Goal: Task Accomplishment & Management: Use online tool/utility

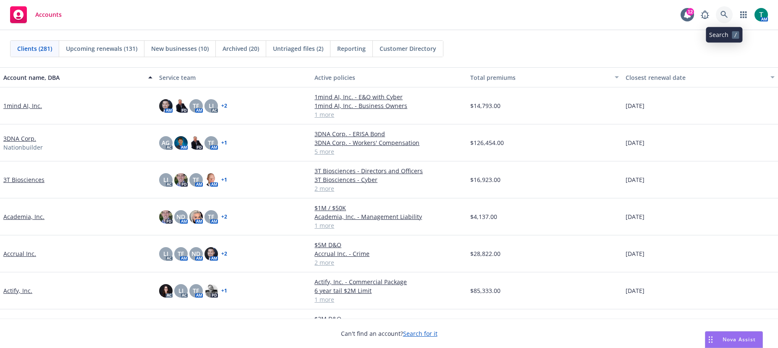
click at [724, 14] on icon at bounding box center [725, 15] width 8 height 8
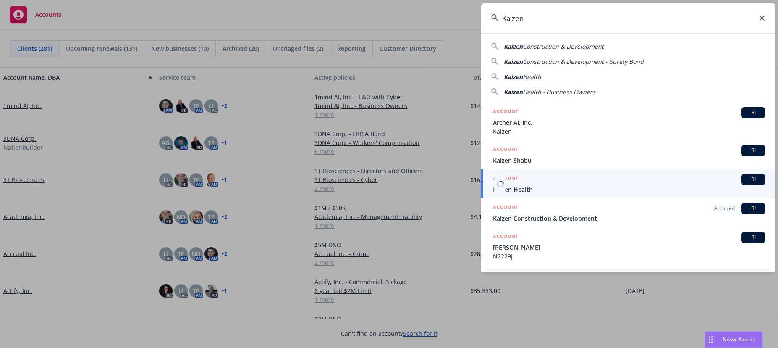
type input "Kaizen"
click at [745, 180] on span "BI" at bounding box center [753, 180] width 17 height 8
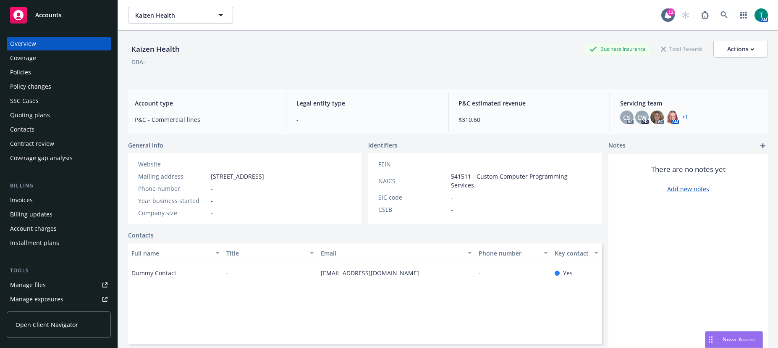
click at [38, 281] on div "Manage files" at bounding box center [28, 284] width 36 height 13
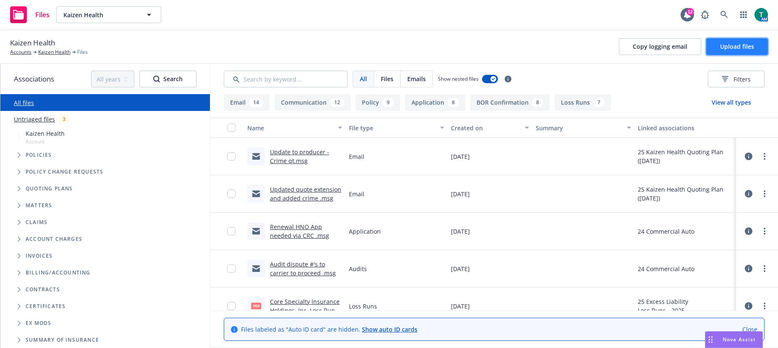
click at [749, 47] on span "Upload files" at bounding box center [737, 46] width 34 height 8
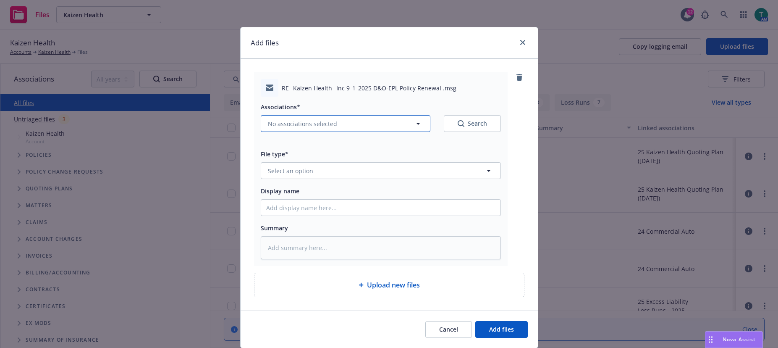
click at [282, 121] on span "No associations selected" at bounding box center [302, 123] width 69 height 9
type textarea "x"
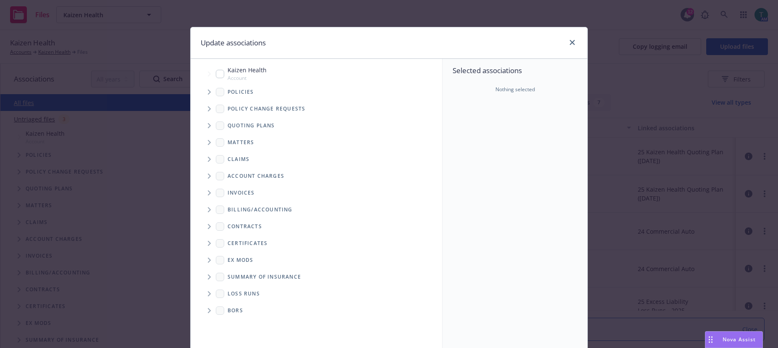
click at [218, 73] on input "Tree Example" at bounding box center [220, 74] width 8 height 8
checkbox input "true"
click at [208, 126] on icon "Tree Example" at bounding box center [209, 125] width 3 height 5
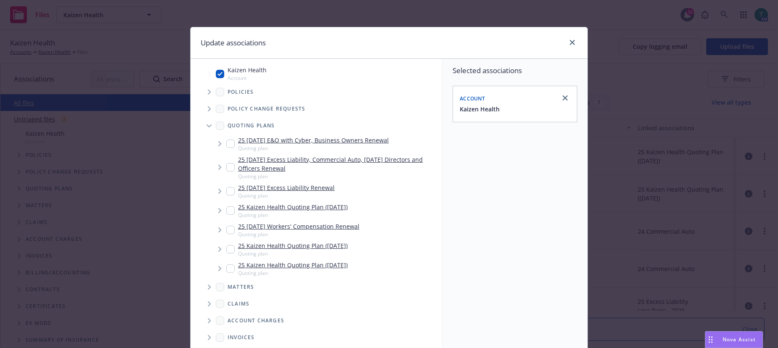
click at [229, 246] on input "Tree Example" at bounding box center [230, 249] width 8 height 8
checkbox input "true"
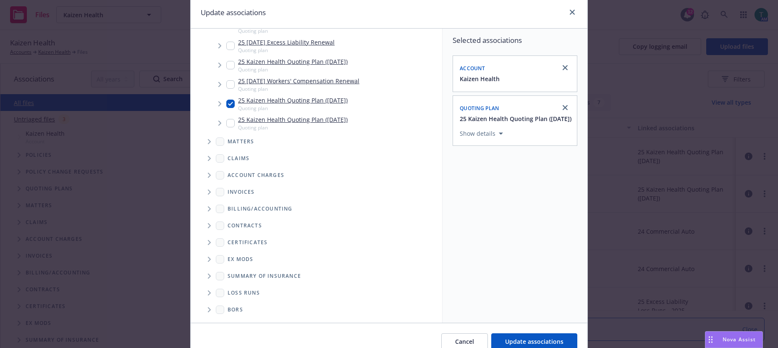
scroll to position [70, 0]
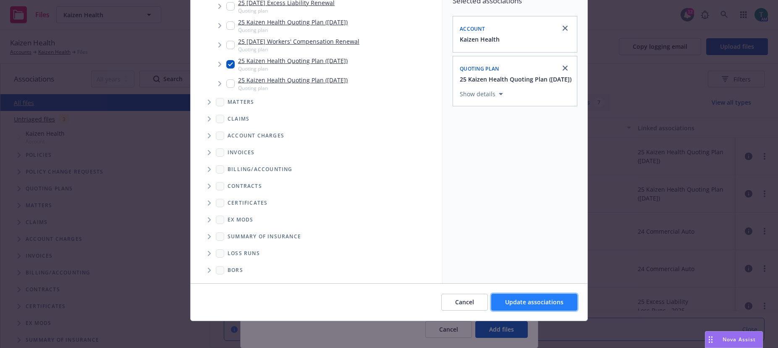
click at [536, 302] on span "Update associations" at bounding box center [534, 302] width 58 height 8
type textarea "x"
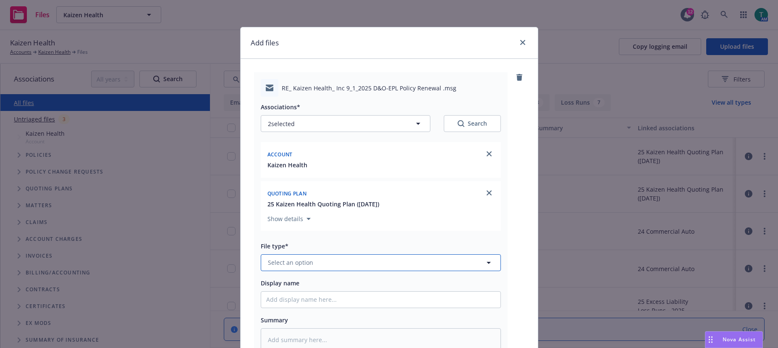
click at [294, 259] on span "Select an option" at bounding box center [290, 262] width 45 height 9
type input "email"
click at [301, 231] on div "Email" at bounding box center [380, 239] width 239 height 22
type textarea "x"
type input "Email"
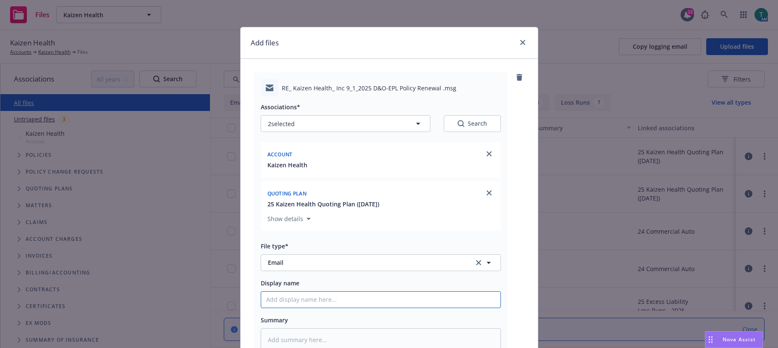
click at [274, 301] on input "Display name" at bounding box center [380, 300] width 239 height 16
click at [276, 260] on span "Email" at bounding box center [365, 262] width 195 height 9
type input "propo"
click at [289, 287] on span "Proposal" at bounding box center [283, 285] width 26 height 9
click at [275, 300] on input "Display name" at bounding box center [380, 300] width 239 height 16
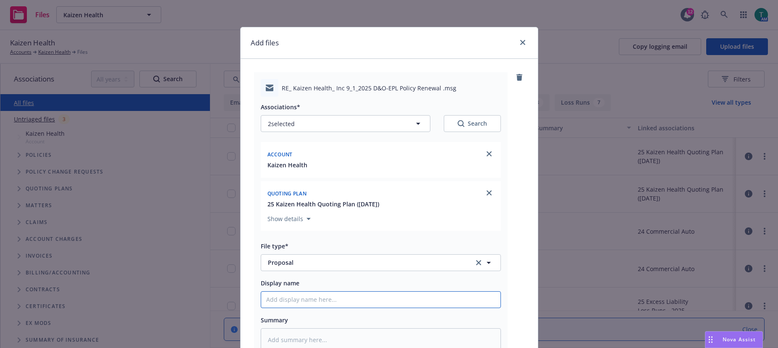
type textarea "x"
type input "A"
type textarea "x"
type input "Ad"
type textarea "x"
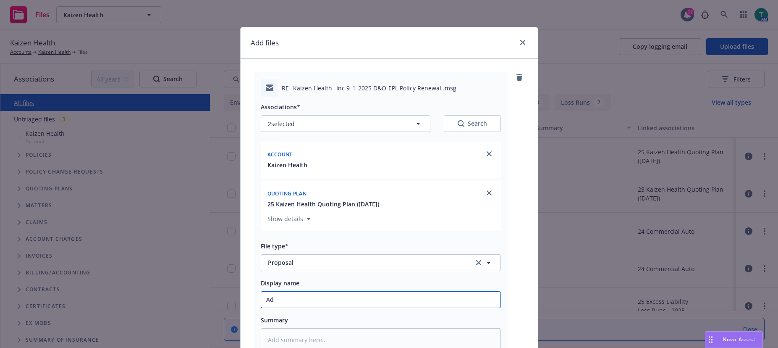
type input "Add"
type textarea "x"
type input "Adde"
type textarea "x"
type input "Added"
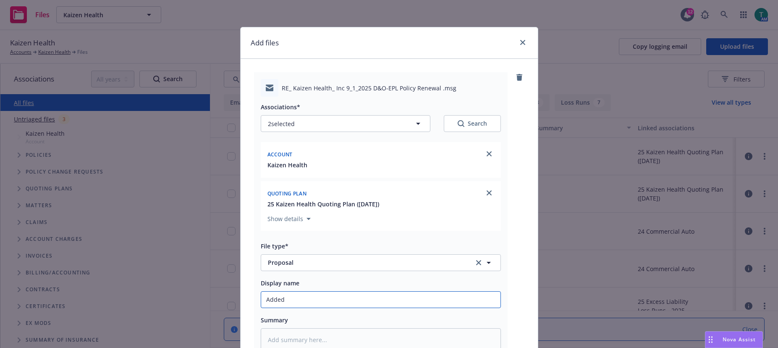
type textarea "x"
type input "Added"
type textarea "x"
type input "Added C"
type textarea "x"
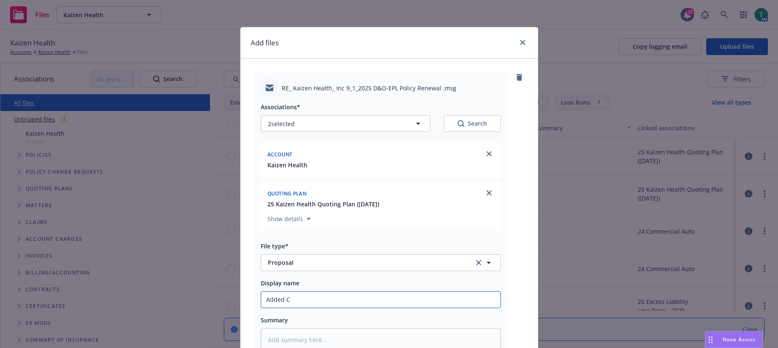
type input "Added Cr"
type textarea "x"
type input "Added Cri"
type textarea "x"
type input "Added Crim"
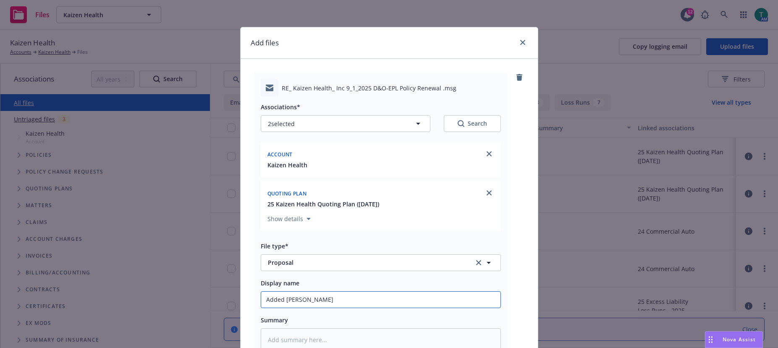
type textarea "x"
type input "Added Crime"
type textarea "x"
type input "Added Crime an"
type textarea "x"
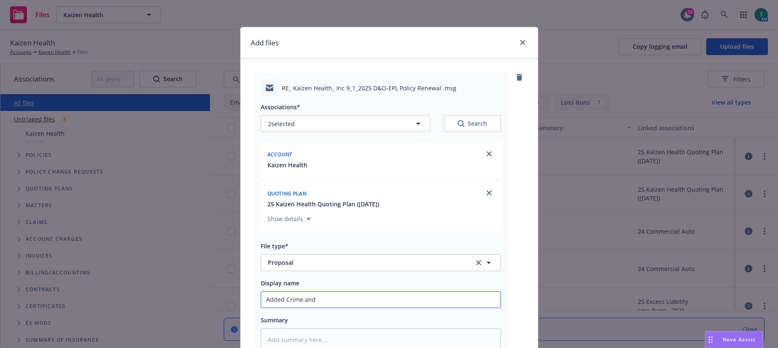
type input "Added Crime and"
type textarea "x"
type input "Added Crime and a"
type textarea "x"
type input "Added Crime and aj"
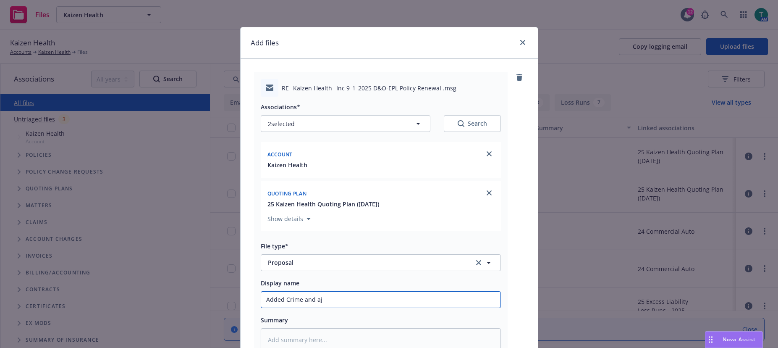
type textarea "x"
type input "Added Crime and aju"
type textarea "x"
type input "Added Crime and ajust"
type textarea "x"
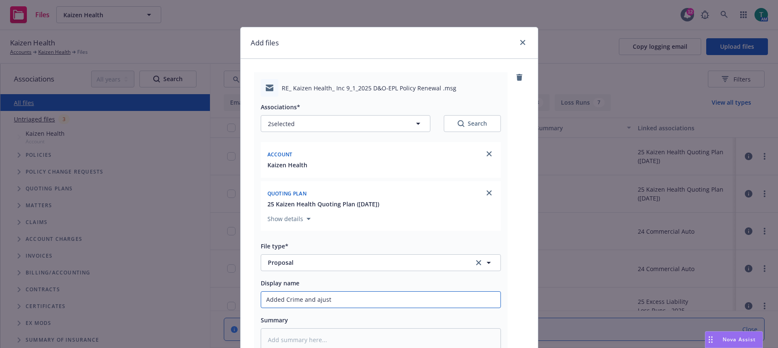
type input "Added Crime and ajuste"
type textarea "x"
type input "Added Crime and ajusted"
type textarea "x"
type input "Added Crime and ajusted t"
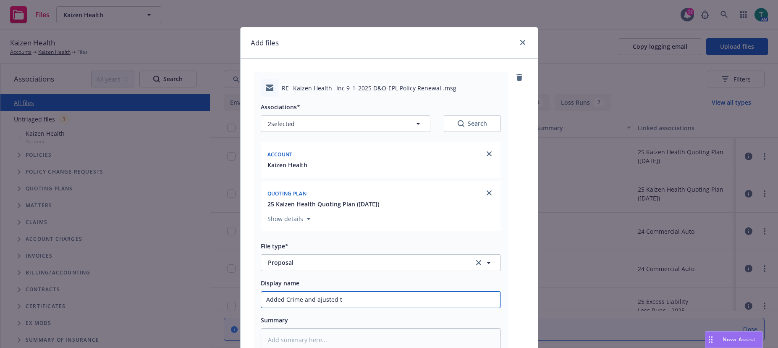
type textarea "x"
type input "Added Crime and ajusted to"
type textarea "x"
type input "Added Crime and ajusted to"
type textarea "x"
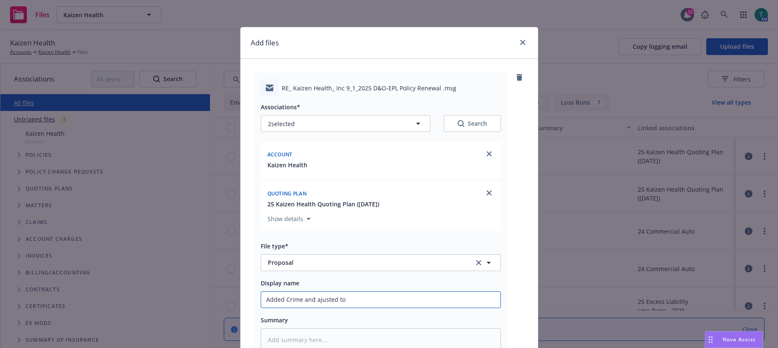
type input "Added Crime and ajusted to e"
type textarea "x"
type input "Added Crime and ajusted to ex"
type textarea "x"
type input "Added Crime and ajusted to exp"
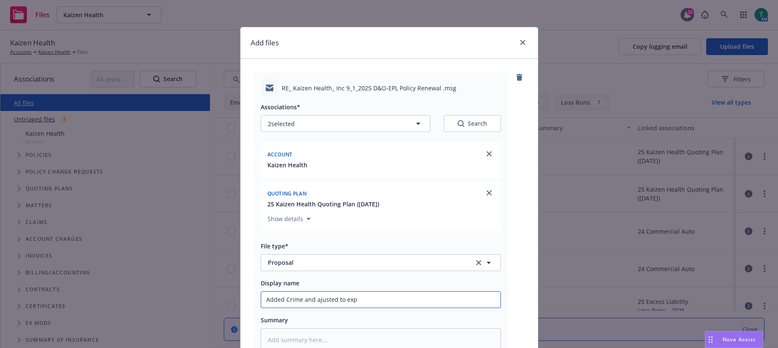
type textarea "x"
type input "Added Crime and ajusted to expi"
type textarea "x"
type input "Added Crime and ajusted to expir"
type textarea "x"
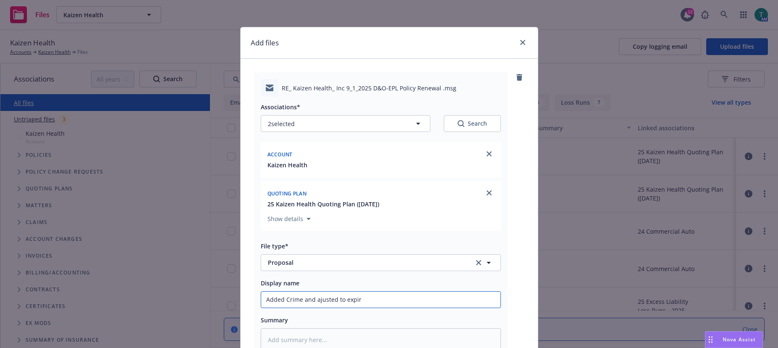
type input "Added Crime and ajusted to expire"
type textarea "x"
type input "Added Crime and ajusted to expires"
type textarea "x"
type input "Added Crime and ajusted to expires"
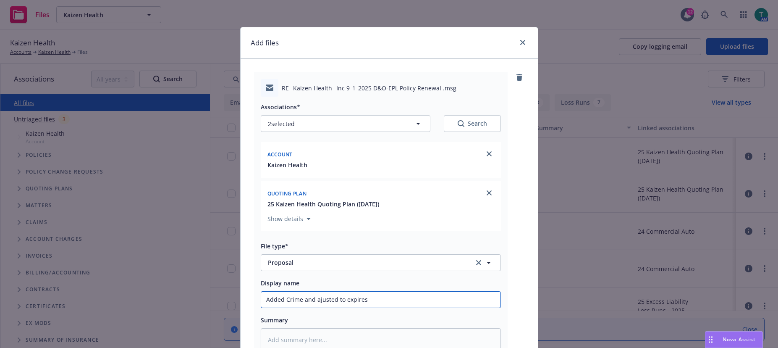
click at [315, 300] on input "Added Crime and ajusted to expires" at bounding box center [380, 300] width 239 height 16
type textarea "x"
type input "Added Crime and adjusted to expires"
drag, startPoint x: 337, startPoint y: 299, endPoint x: 396, endPoint y: 244, distance: 80.3
click at [339, 297] on input "Added Crime and adjusted to expires" at bounding box center [380, 300] width 239 height 16
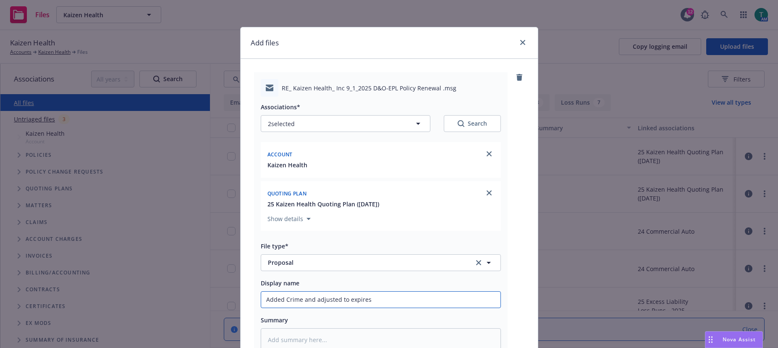
type textarea "x"
type input "Added Crime and adjusted o expires"
type textarea "x"
type input "Added Crime and adjusted io expires"
type textarea "x"
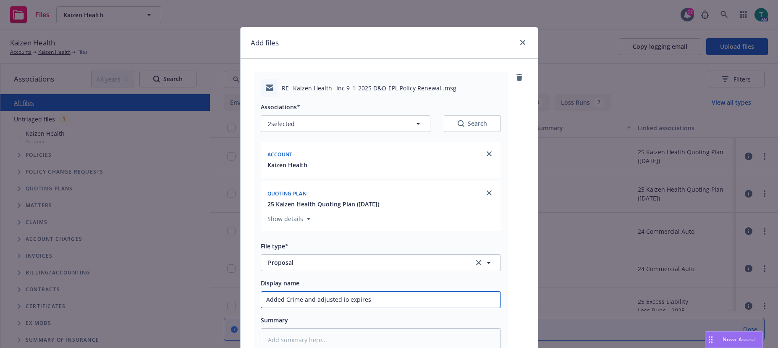
type input "Added Crime and adjusted ipo expires"
type textarea "x"
type input "Added Crime and adjusted io expires"
type textarea "x"
type input "Added Crime and adjusted o expires"
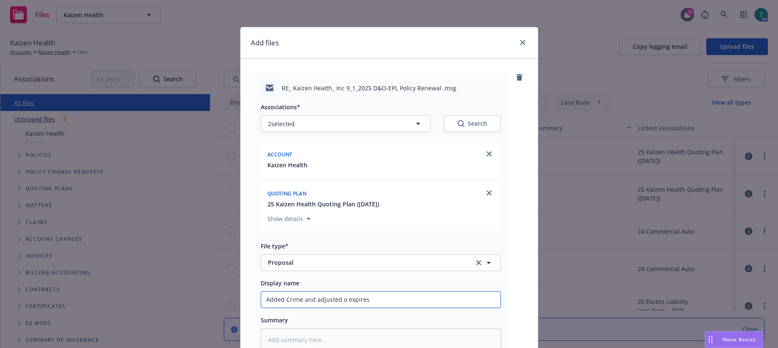
type textarea "x"
type input "Added Crime and adjusted oo expires"
type textarea "x"
type input "Added Crime and adjusted opo expires"
type textarea "x"
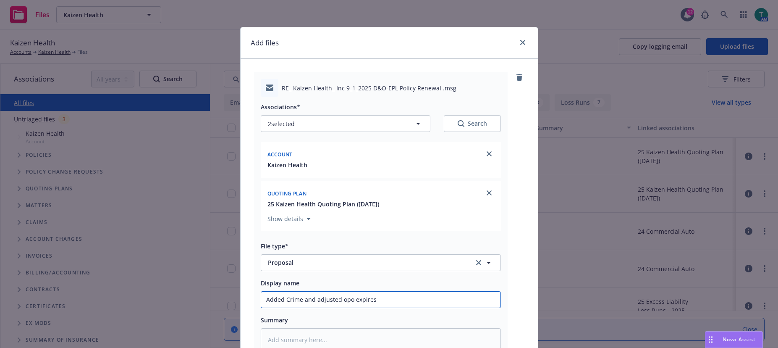
type input "Added Crime and adjusted opto expires"
type textarea "x"
type input "Added Crime and adjusted optioo expires"
type textarea "x"
type input "Added Crime and adjusted optiono expires"
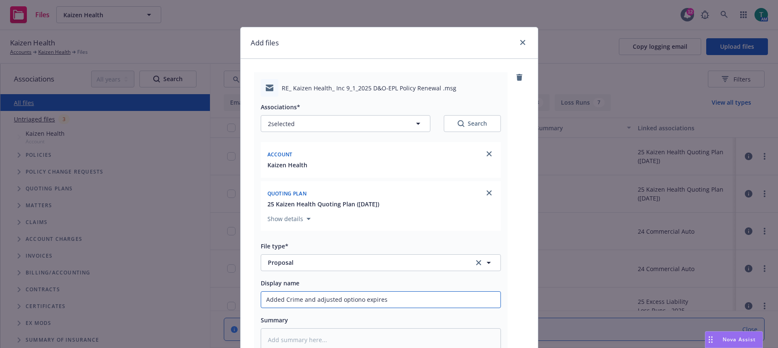
type textarea "x"
type input "Added Crime and adjusted optionso expires"
type textarea "x"
type input "Added Crime and adjusted options o expires"
type textarea "x"
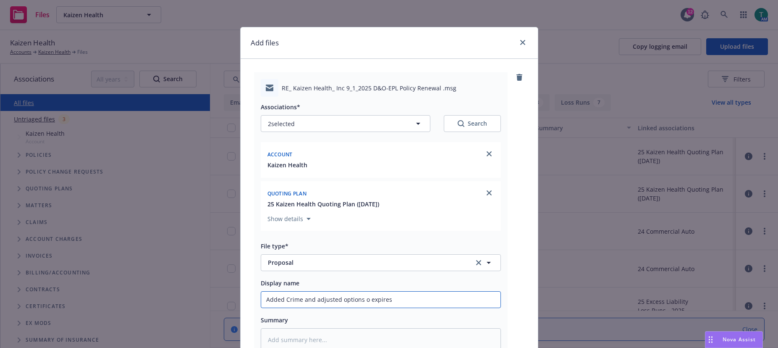
type input "Added Crime and adjusted options to expires"
click at [393, 299] on input "Added Crime and adjusted options to expires" at bounding box center [380, 300] width 239 height 16
type textarea "x"
type input "Added Crime and adjusted options to expires"
type textarea "x"
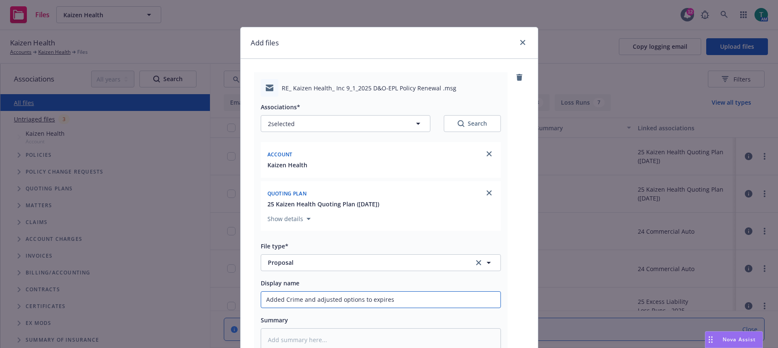
type input "Added Crime and adjusted options to expire"
type textarea "x"
type input "Added Crime and adjusted options to expire"
type textarea "x"
type input "Added Crime and adjusted options to expire 9"
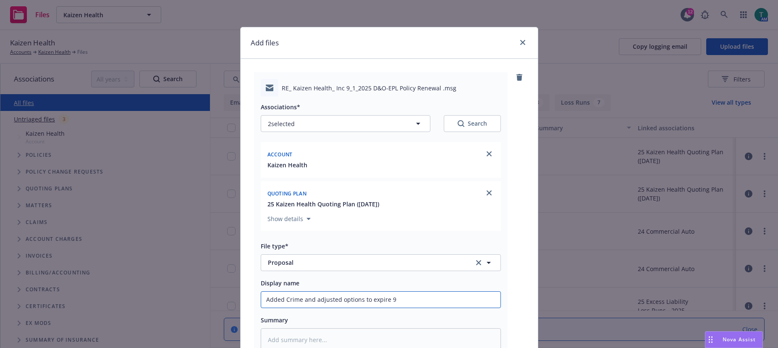
type textarea "x"
type input "Added Crime and adjusted options to expire 9/"
type textarea "x"
type input "Added Crime and adjusted options to expire 9/1"
type textarea "x"
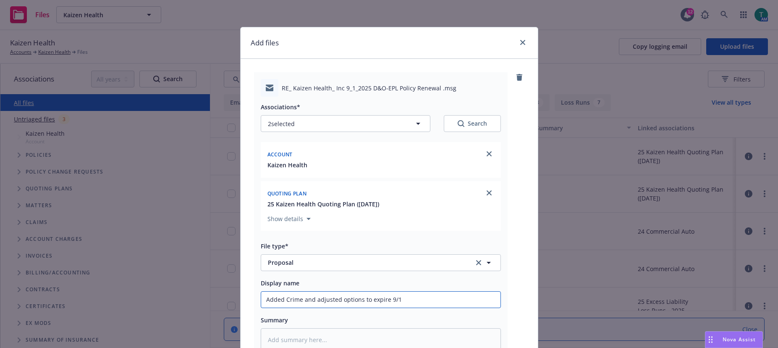
type input "Added Crime and adjusted options to expire 9/15"
type textarea "x"
type input "Added Crime and adjusted options to expire 9/15/"
type textarea "x"
type input "Added Crime and adjusted options to expire 9/15/2"
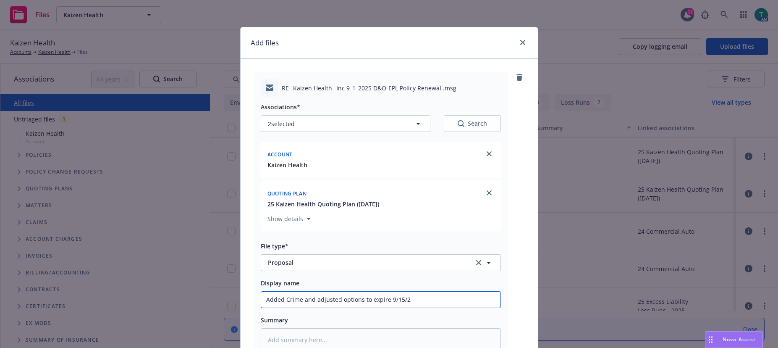
type textarea "x"
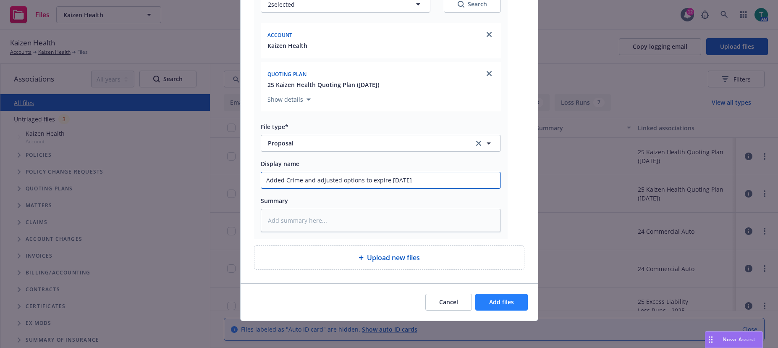
type input "Added Crime and adjusted options to expire 9/15/26"
click at [500, 302] on span "Add files" at bounding box center [501, 302] width 25 height 8
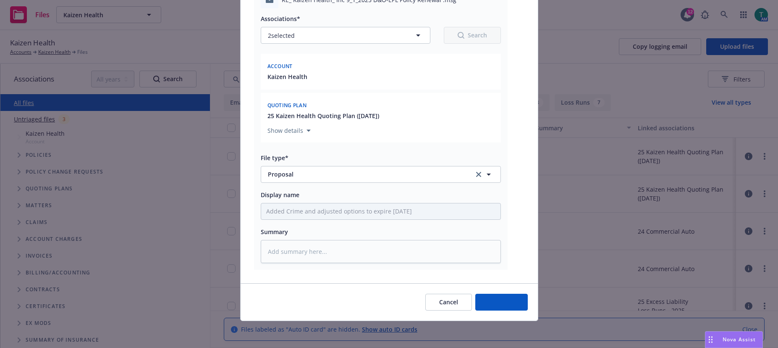
scroll to position [88, 0]
type textarea "x"
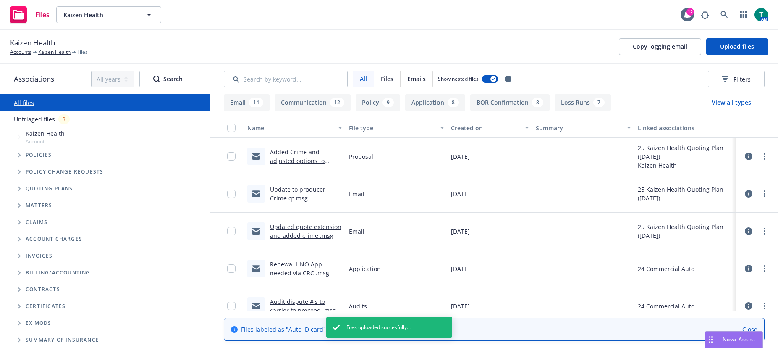
click at [280, 153] on link "Added Crime and adjusted options to expire 9/15/26.msg" at bounding box center [297, 161] width 55 height 26
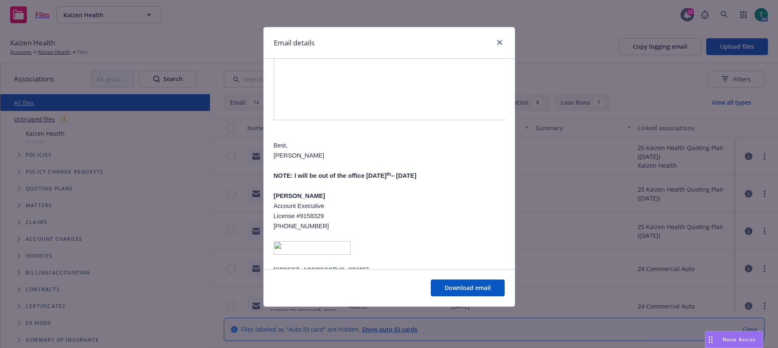
scroll to position [0, 0]
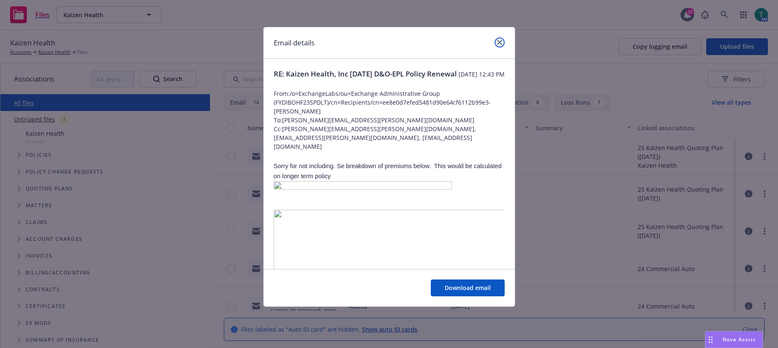
click at [499, 43] on icon "close" at bounding box center [499, 42] width 5 height 5
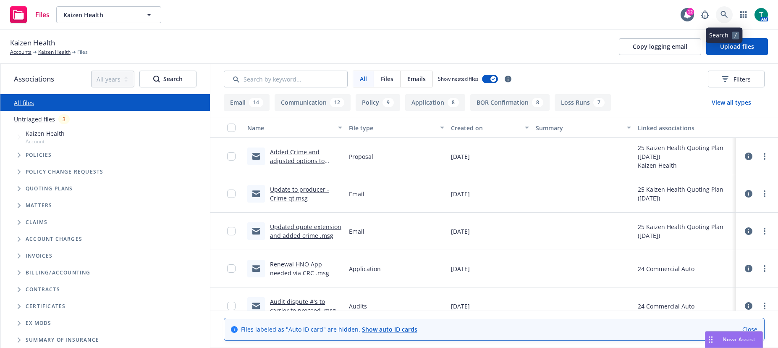
click at [728, 19] on link at bounding box center [724, 14] width 17 height 17
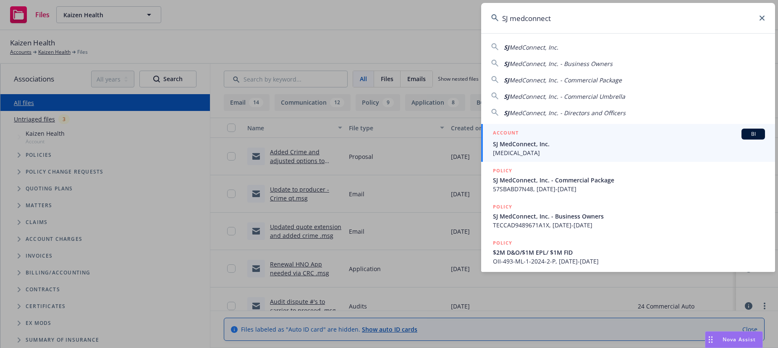
type input "SJ medconnect"
drag, startPoint x: 745, startPoint y: 133, endPoint x: 637, endPoint y: 181, distance: 118.3
click at [745, 133] on span "BI" at bounding box center [753, 134] width 17 height 8
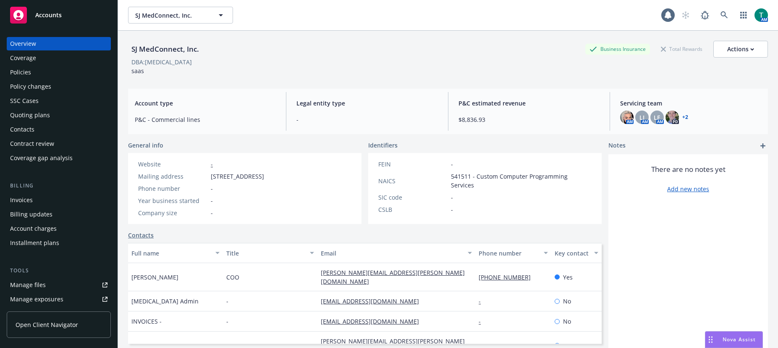
click at [38, 287] on div "Manage files" at bounding box center [28, 284] width 36 height 13
click at [723, 18] on link at bounding box center [724, 15] width 17 height 17
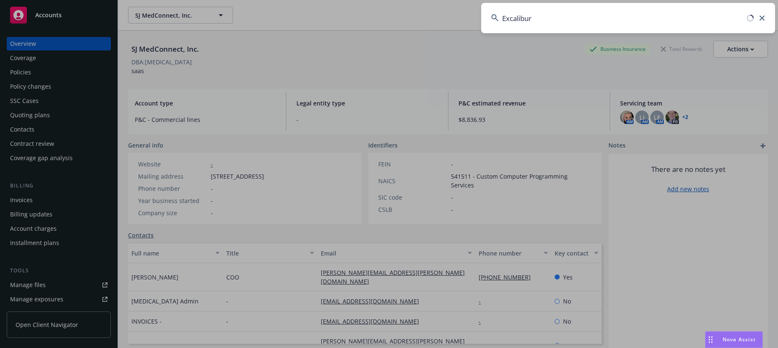
type input "Excalibur"
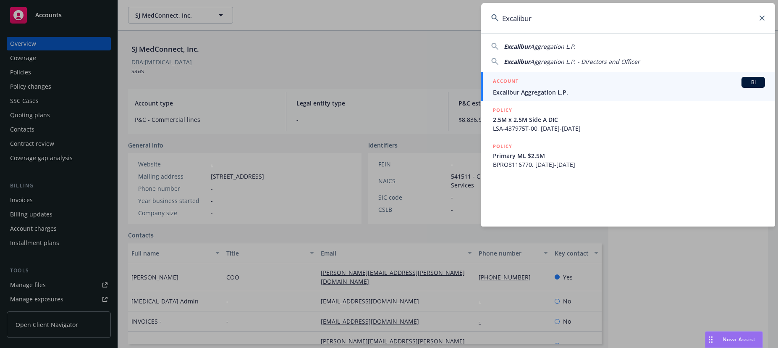
click at [569, 91] on span "Excalibur Aggregation L.P." at bounding box center [629, 92] width 272 height 9
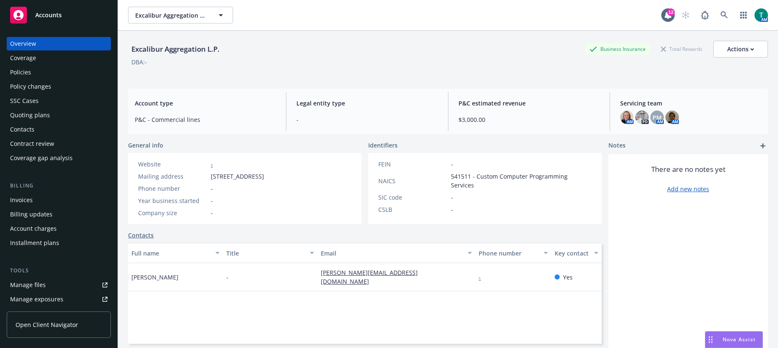
click at [43, 284] on div "Manage files" at bounding box center [28, 284] width 36 height 13
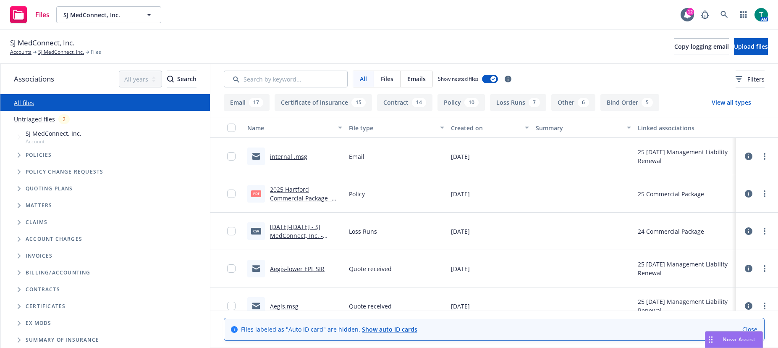
click at [18, 189] on icon "Tree Example" at bounding box center [19, 188] width 3 height 5
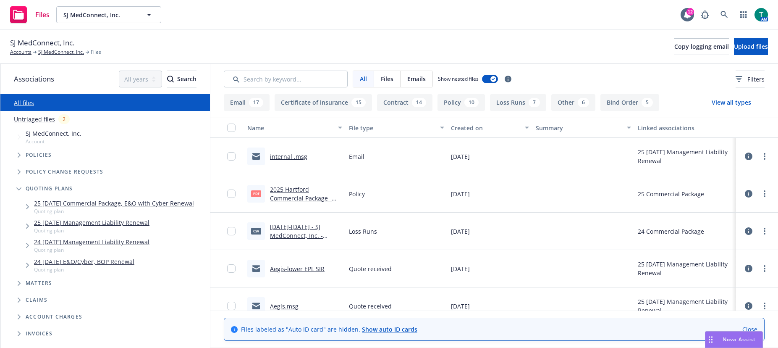
click at [121, 222] on link "25 08/31/25 Management Liability Renewal" at bounding box center [92, 222] width 116 height 9
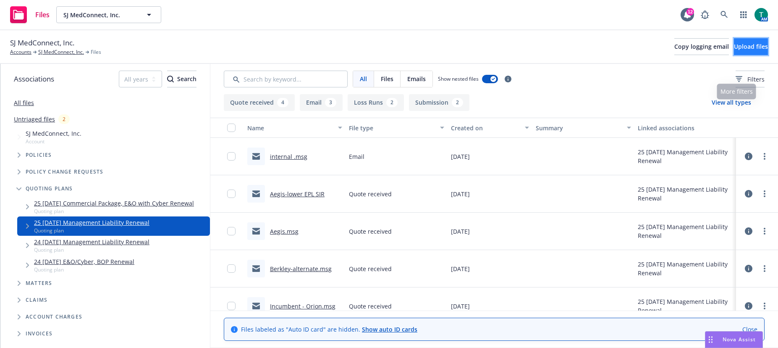
click at [746, 47] on span "Upload files" at bounding box center [751, 46] width 34 height 8
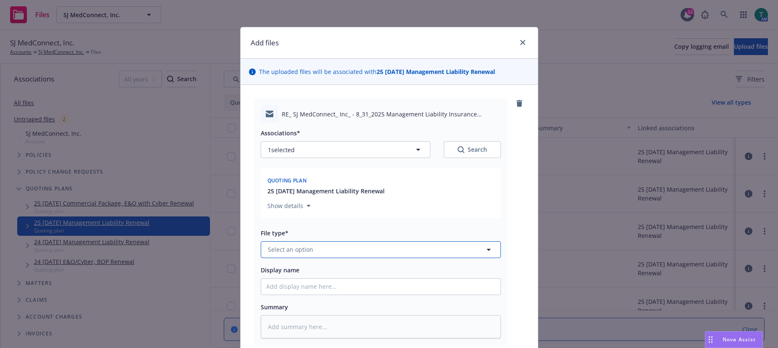
click at [283, 250] on span "Select an option" at bounding box center [290, 249] width 45 height 9
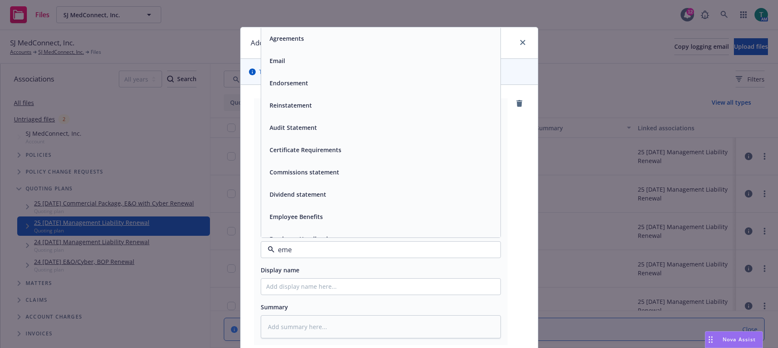
type input "emea"
type textarea "x"
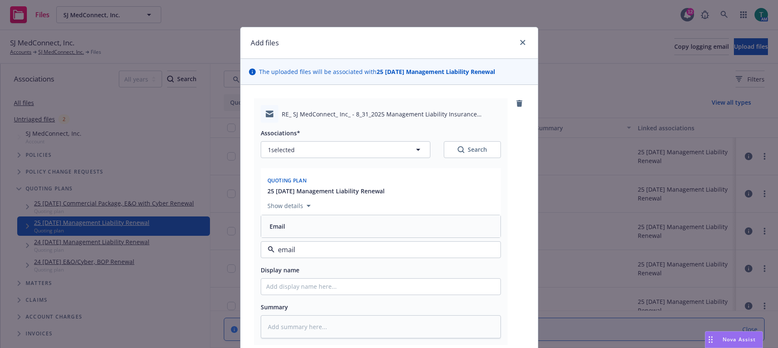
drag, startPoint x: 296, startPoint y: 250, endPoint x: 214, endPoint y: 245, distance: 81.6
click at [215, 245] on div "Add files The uploaded files will be associated with 25 08/31/25 Management Lia…" at bounding box center [389, 174] width 778 height 348
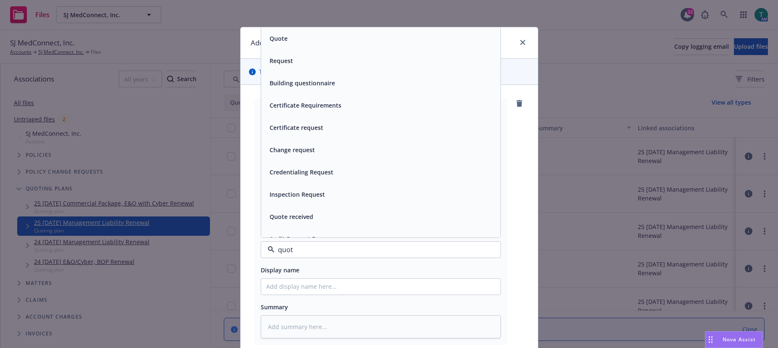
type input "quote"
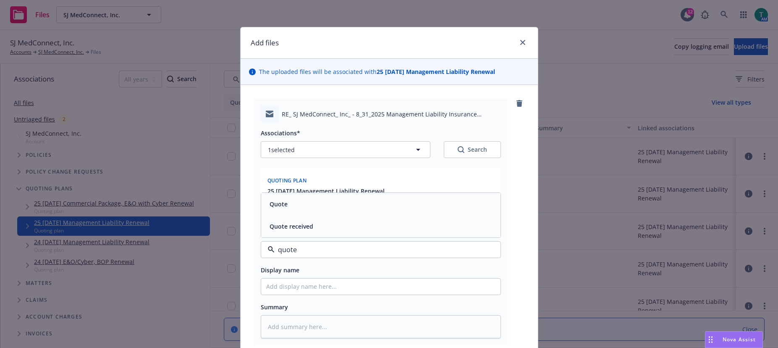
click at [310, 225] on div "Quote received" at bounding box center [290, 226] width 49 height 12
click at [294, 284] on input "Display name" at bounding box center [380, 287] width 239 height 16
type textarea "x"
type input "U"
type textarea "x"
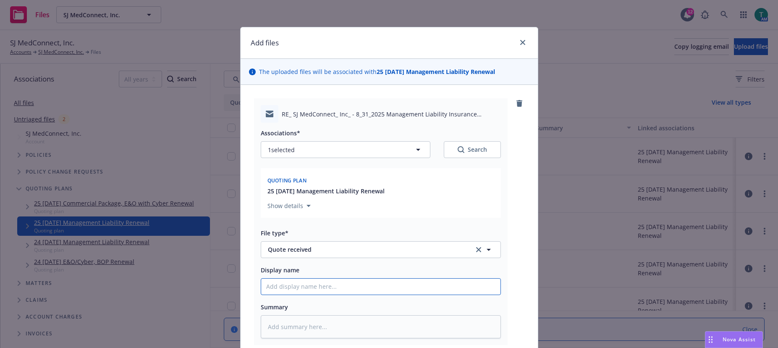
type textarea "x"
type input "I"
type textarea "x"
type input "Ip"
type textarea "x"
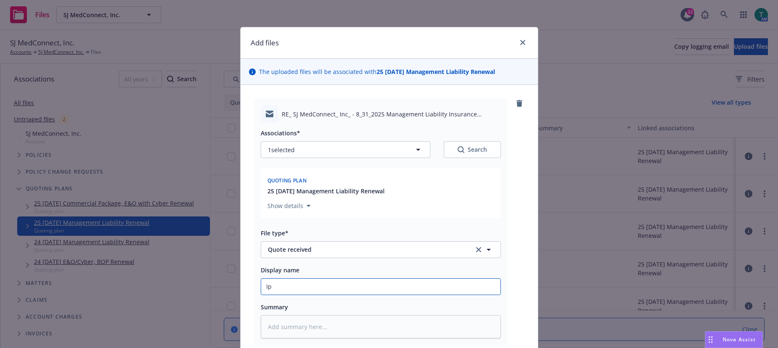
type input "Ipd"
type textarea "x"
type input "Ipda"
type textarea "x"
type input "Ipd"
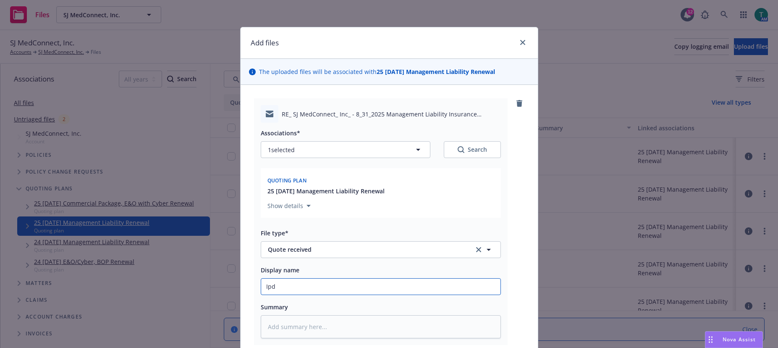
type textarea "x"
type input "Ip"
type textarea "x"
type input "I"
type textarea "x"
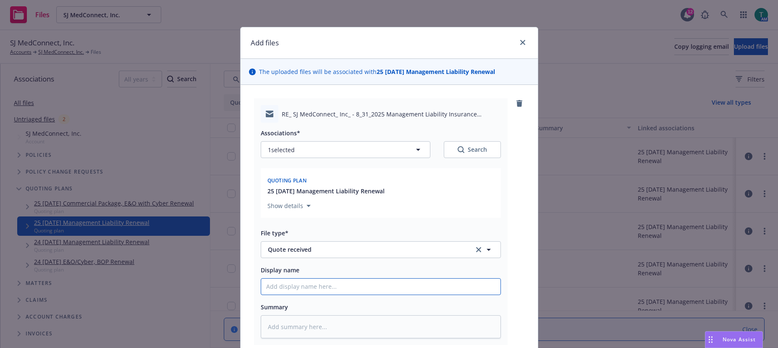
type textarea "x"
type input "U"
type textarea "x"
type input "Up"
type textarea "x"
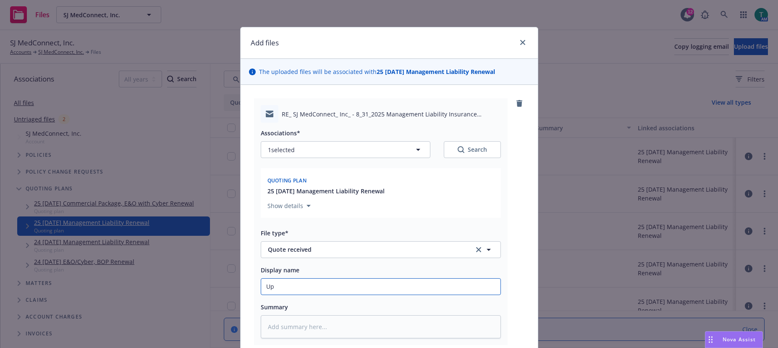
type input "Upd"
type textarea "x"
type input "Upda"
type textarea "x"
type input "Updat"
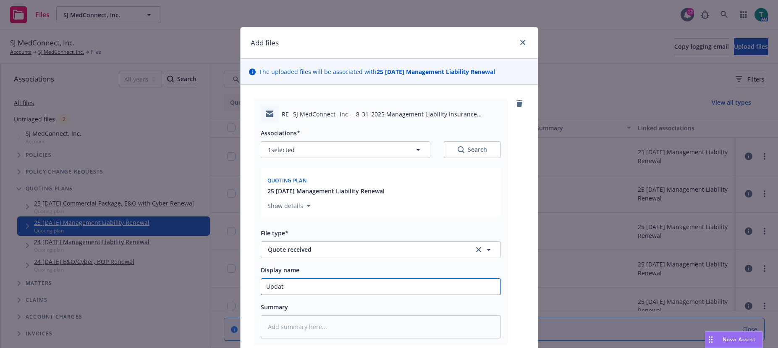
type textarea "x"
type input "Update"
type textarea "x"
type input "Updated"
type textarea "x"
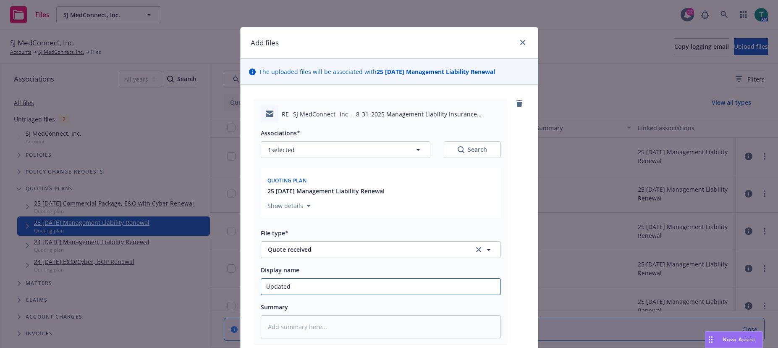
type input "Updated"
type textarea "x"
type input "Updated"
type textarea "x"
type input "Update"
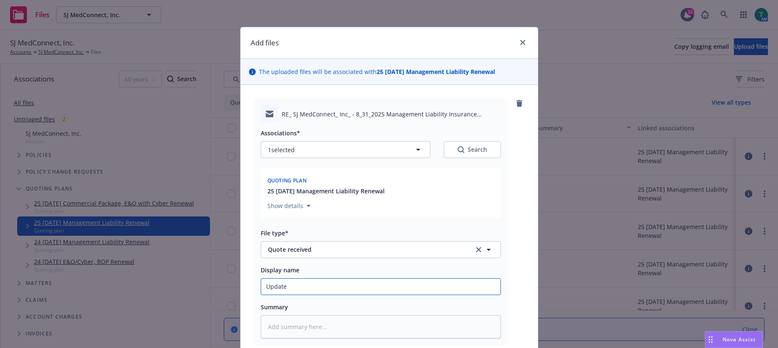
type textarea "x"
type input "Updat"
type textarea "x"
type input "Upda"
type textarea "x"
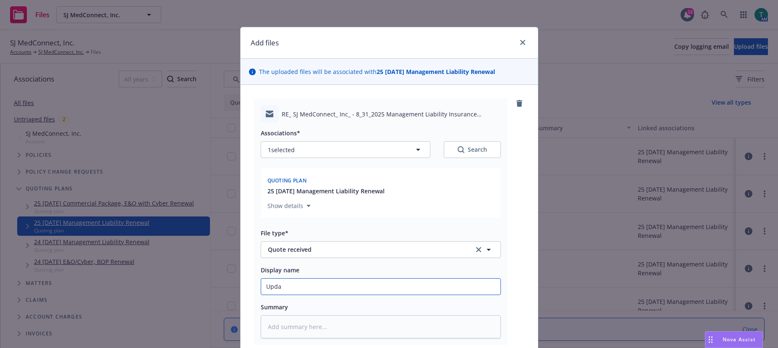
type input "Upd"
type textarea "x"
type input "Up"
type textarea "x"
type input "U"
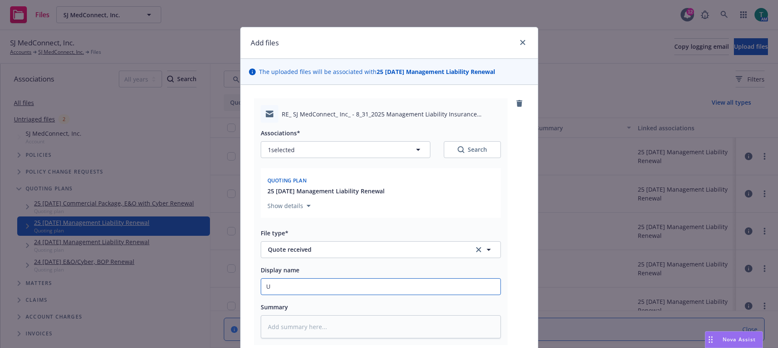
type textarea "x"
type input "A"
type textarea "x"
type input "Ad"
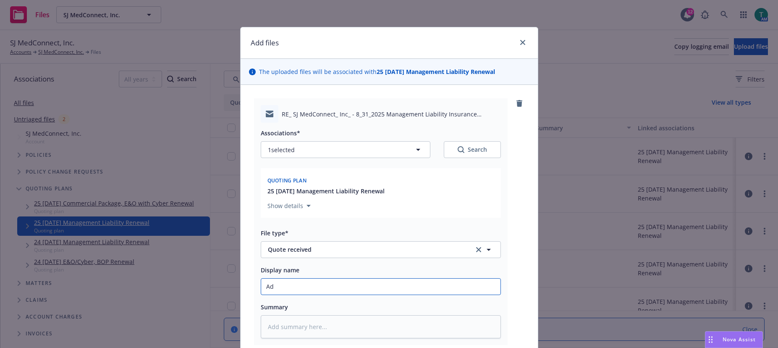
type textarea "x"
type input "Add"
type textarea "x"
type input "Adde"
type textarea "x"
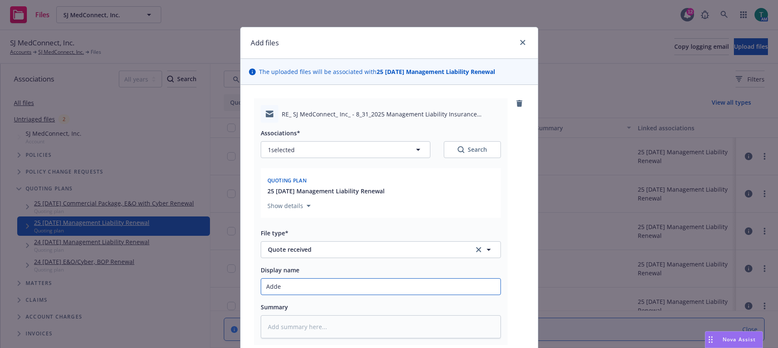
type input "Added"
type textarea "x"
type input "Added"
type textarea "x"
type input "Added a"
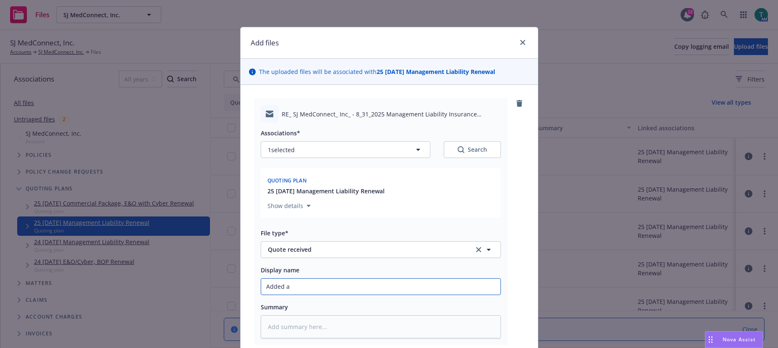
type textarea "x"
type input "Added am"
type textarea "x"
type input "Added amen"
type textarea "x"
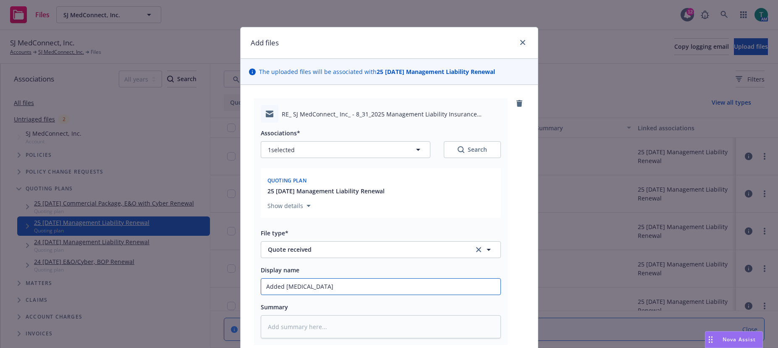
type input "Added amend"
type textarea "x"
type input "Added amend"
type textarea "x"
type input "Added amend O"
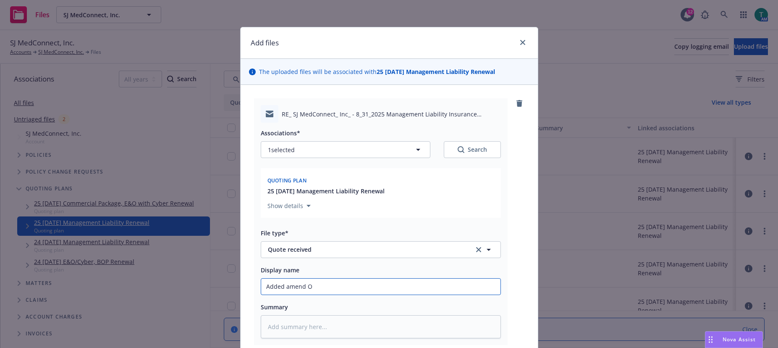
type textarea "x"
type input "Added amend Ot"
type textarea "x"
type input "Added amend Oth"
type textarea "x"
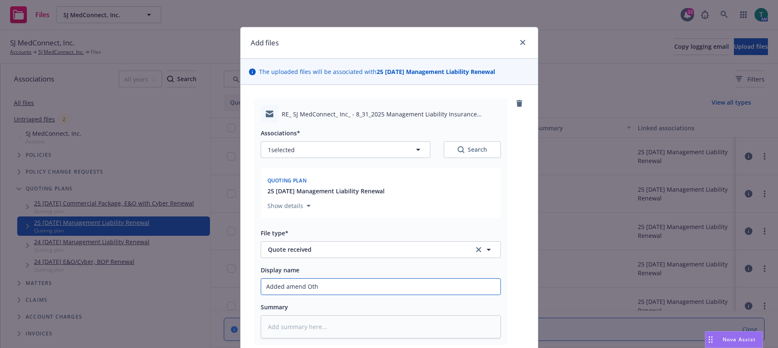
type input "Added amend Othe"
type textarea "x"
type input "Added amend Other"
type textarea "x"
type input "Added amend Other"
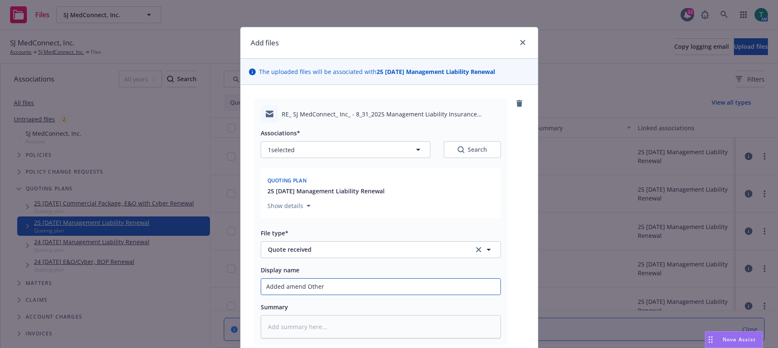
type textarea "x"
type input "Added amend Other I"
type textarea "x"
type input "Added amend Other IN"
type textarea "x"
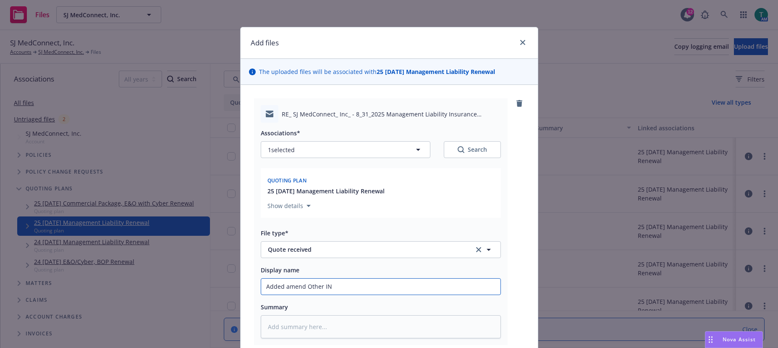
type input "Added amend Other INS"
type textarea "x"
type input "Added amend Other INS"
type textarea "x"
type input "Added amend Other INS cl"
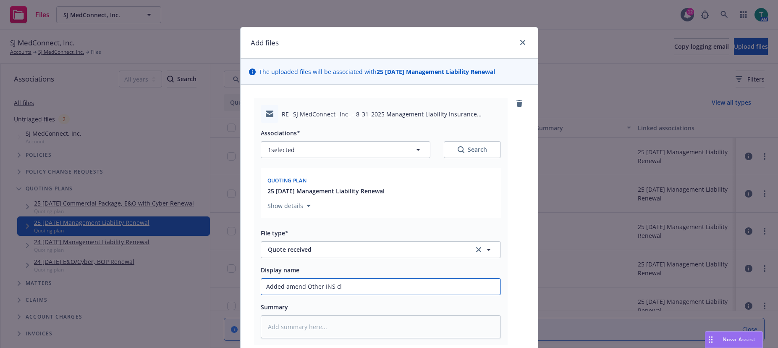
type textarea "x"
type input "Added amend Other INS cla"
type textarea "x"
type input "Added amend Other INS clau"
type textarea "x"
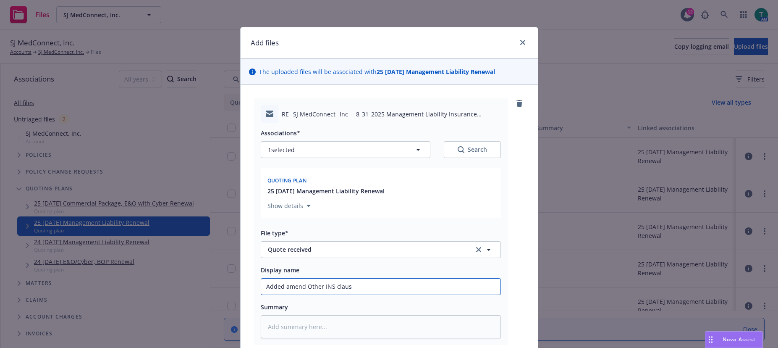
type input "Added amend Other INS claus"
type textarea "x"
type input "Added amend Other INS claus t"
type textarea "x"
type input "Added amend Other INS claus to"
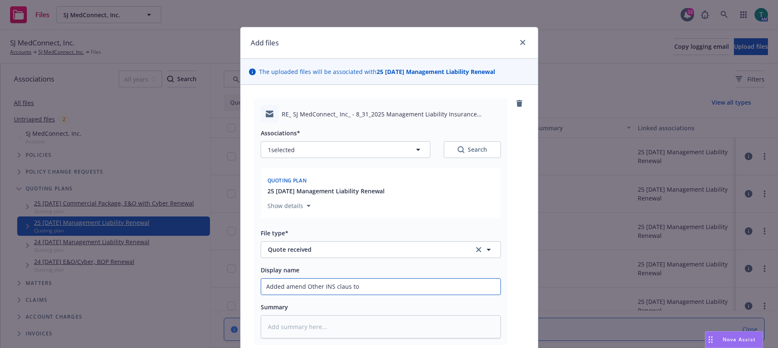
type textarea "x"
type input "Added amend Other INS claus to"
type textarea "x"
type input "Added amend Other INS claus to b"
type textarea "x"
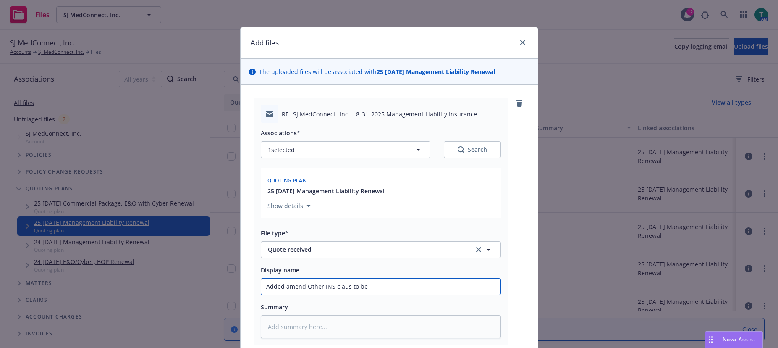
type input "Added amend Other INS claus to be"
type textarea "x"
type input "Added amend Other INS claus to be P"
type textarea "x"
type input "Added amend Other INS claus to be Pr"
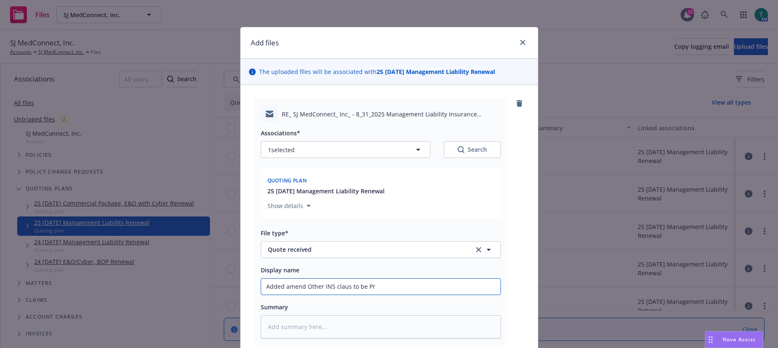
type textarea "x"
type input "Added amend Other INS claus to be Pri"
type textarea "x"
type input "Added amend Other INS claus to be Prim"
type textarea "x"
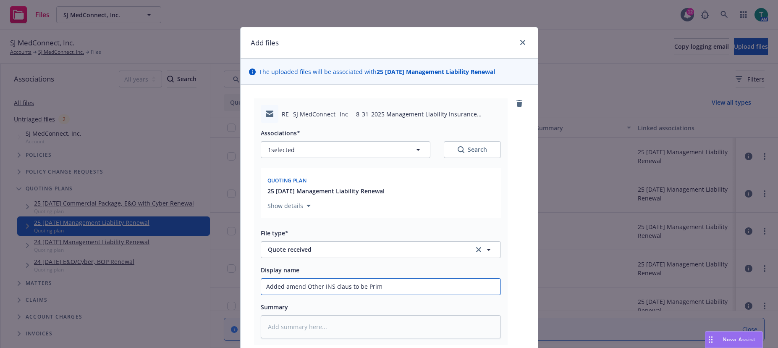
type input "Added amend Other INS claus to be Prima"
type textarea "x"
type input "Added amend Other INS claus to be Primar"
type textarea "x"
type input "Added amend Other INS claus to be Primary"
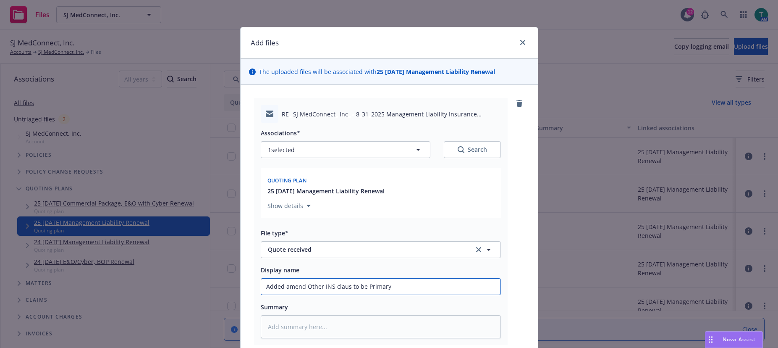
type textarea "x"
type input "Added amend Other INS claus to be Primary t"
type textarea "x"
type input "Added amend Other INS claus to be Primary to"
type textarea "x"
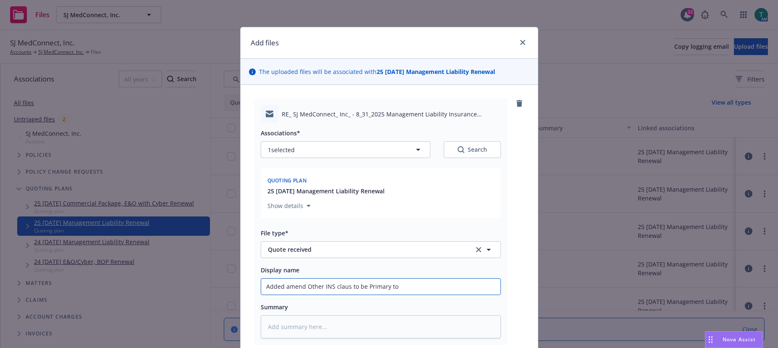
type input "Added amend Other INS claus to be Primary to B"
type textarea "x"
type input "Added amend Other INS claus to be Primary to"
type textarea "x"
type input "Added amend Other INS claus to be Primary to P"
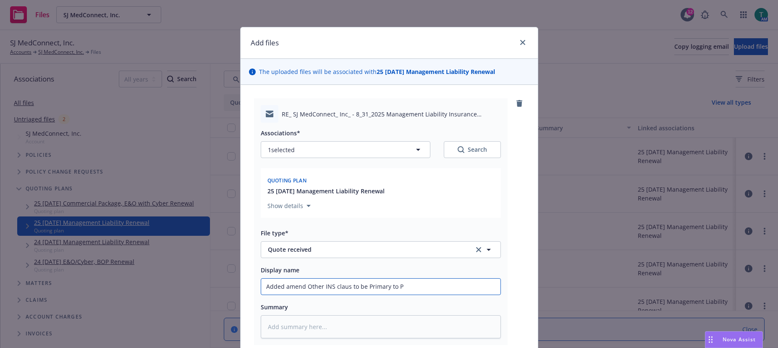
type textarea "x"
type input "Added amend Other INS claus to be Primary to PEO"
type textarea "x"
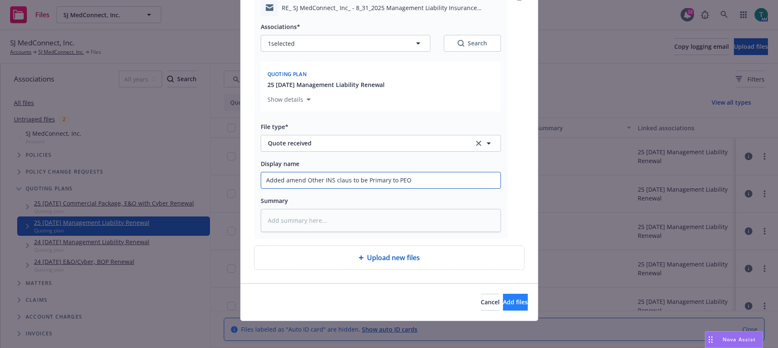
type input "Added amend Other INS claus to be Primary to PEO"
click at [505, 297] on button "Add files" at bounding box center [515, 302] width 25 height 17
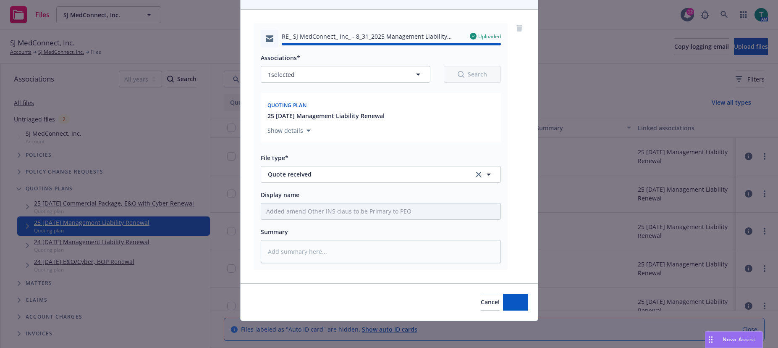
type textarea "x"
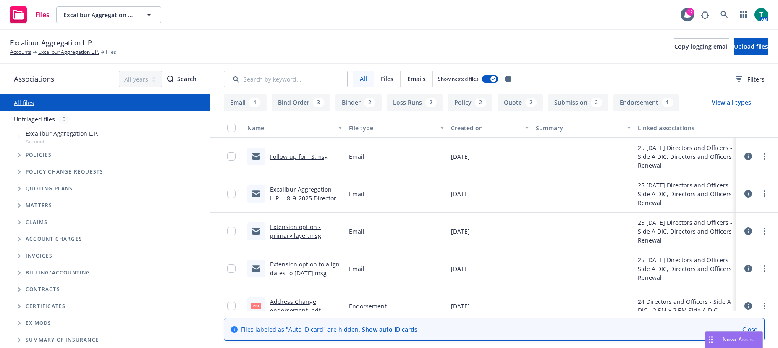
drag, startPoint x: 16, startPoint y: 190, endPoint x: 37, endPoint y: 186, distance: 21.3
click at [16, 189] on span "Tree Example" at bounding box center [18, 188] width 13 height 13
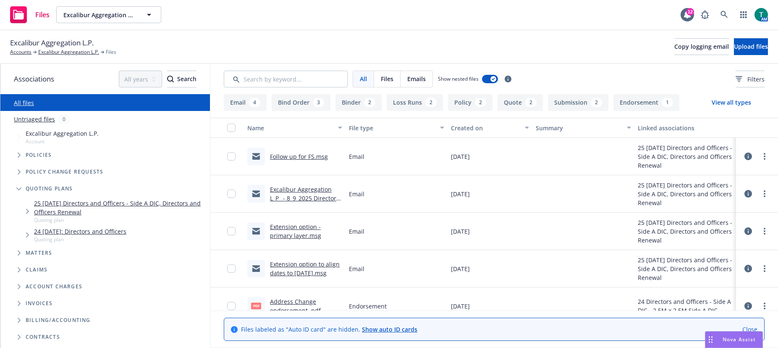
click at [79, 204] on link "25 [DATE] Directors and Officers - Side A DIC, Directors and Officers Renewal" at bounding box center [120, 208] width 173 height 18
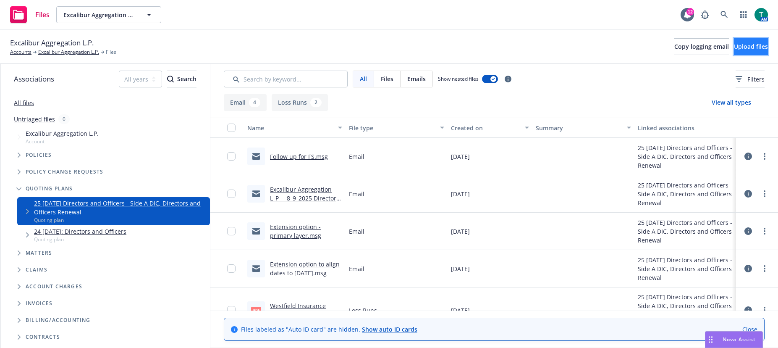
click at [746, 46] on span "Upload files" at bounding box center [751, 46] width 34 height 8
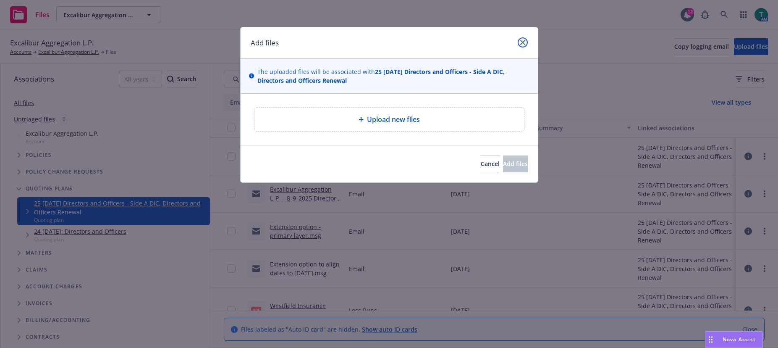
click at [522, 41] on icon "close" at bounding box center [523, 42] width 5 height 5
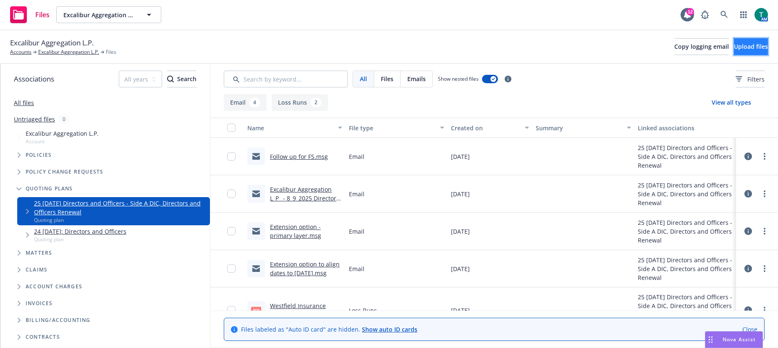
click at [739, 43] on span "Upload files" at bounding box center [751, 46] width 34 height 8
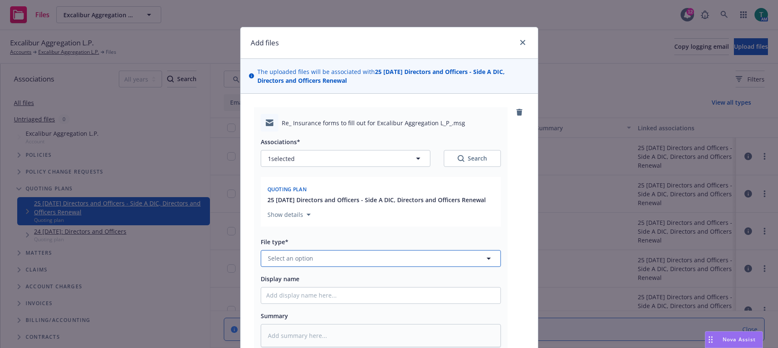
click at [287, 255] on span "Select an option" at bounding box center [290, 258] width 45 height 9
type input "email"
click at [271, 234] on span "Email" at bounding box center [278, 235] width 16 height 9
click at [274, 297] on input "Display name" at bounding box center [380, 295] width 239 height 16
type textarea "x"
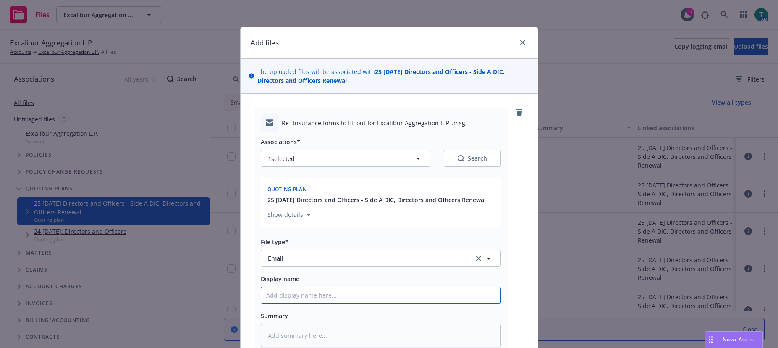
type input "O"
type textarea "x"
type input "Or"
type textarea "x"
type input "Ord"
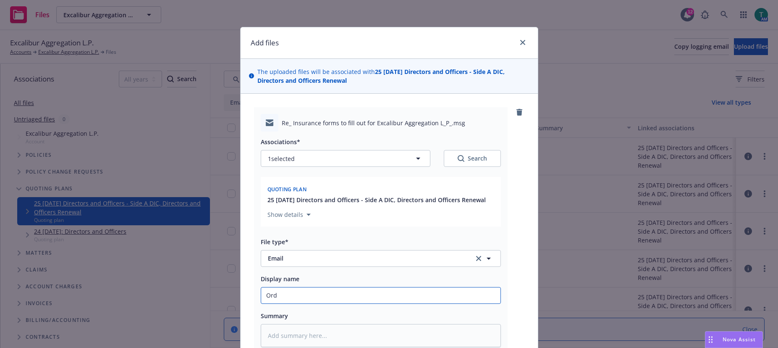
type textarea "x"
type input "Orde"
type textarea "x"
type input "Order"
type textarea "x"
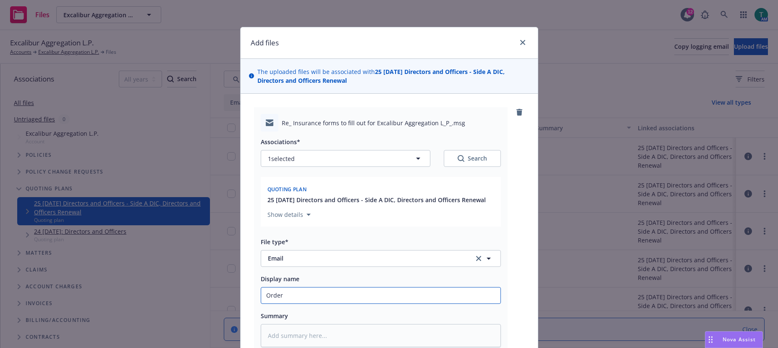
type input "Order t"
type textarea "x"
type input "Order to"
type textarea "x"
type input "Order to"
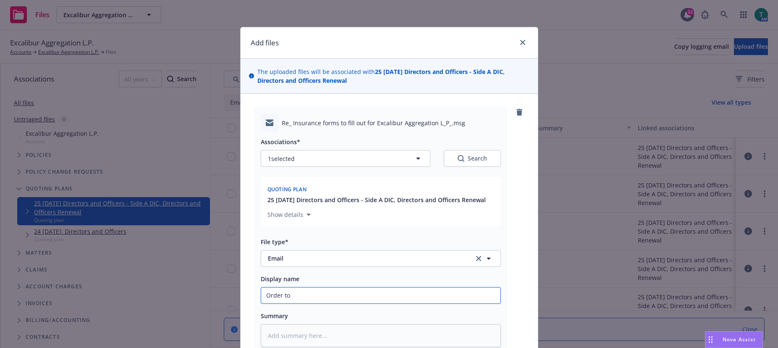
type textarea "x"
type input "Order to B"
type textarea "x"
type input "Order to Bi"
type textarea "x"
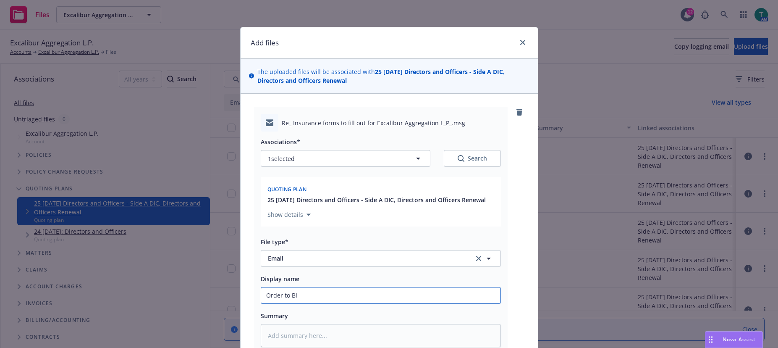
type input "Order to Bin"
type textarea "x"
type input "Order to Bind"
type textarea "x"
type input "Order to Bind e"
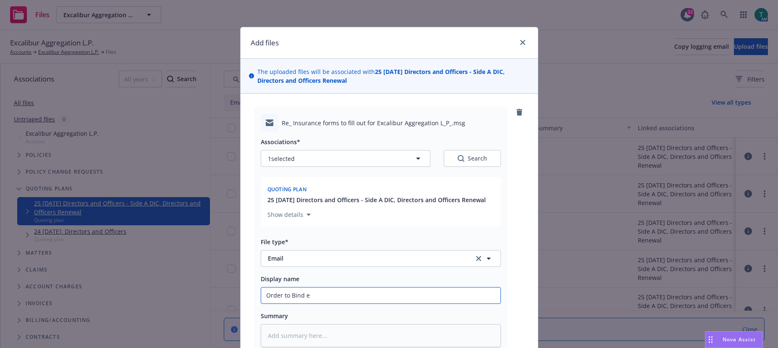
type textarea "x"
type input "Order to Bind ex"
type textarea "x"
type input "Order to Bind exe"
type textarea "x"
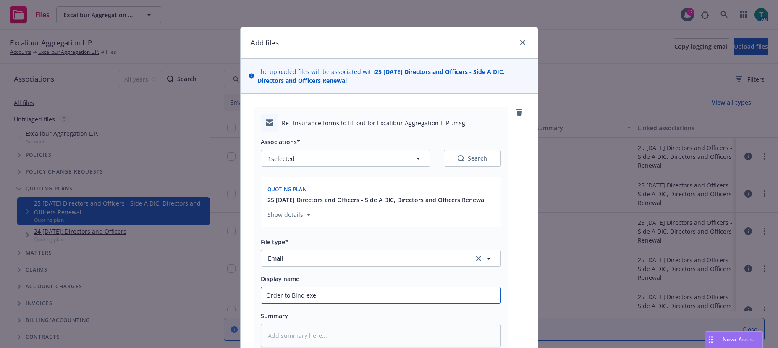
type input "Order to Bind exen"
type textarea "x"
type input "Order to Bind exens"
type textarea "x"
type input "Order to Bind exensi"
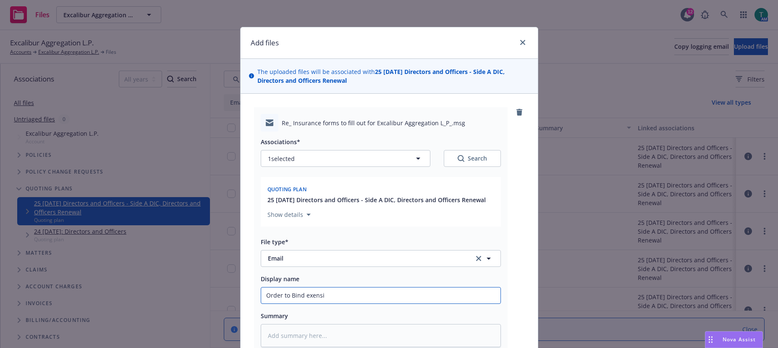
type textarea "x"
type input "Order to Bind exensio"
type textarea "x"
type input "Order to Bind exension"
type textarea "x"
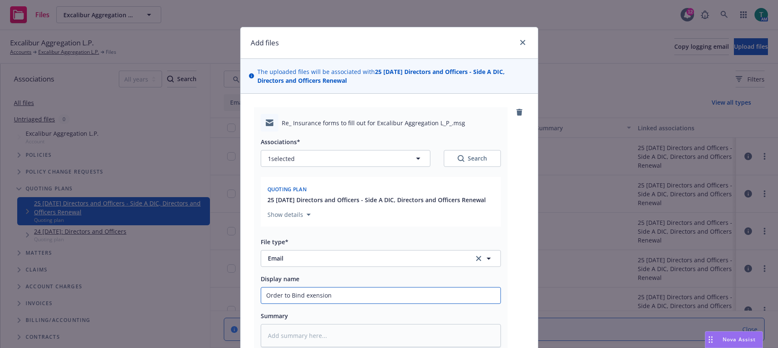
type input "Order to Bind exensio"
type textarea "x"
type input "Order to Bind exensi"
type textarea "x"
type input "Order to Bind exens"
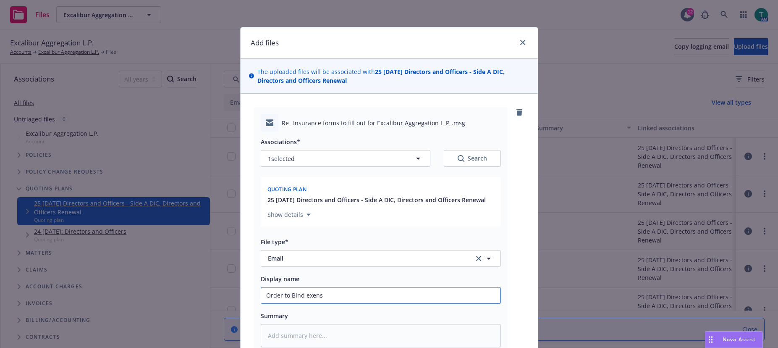
type textarea "x"
type input "Order to Bind exen"
type textarea "x"
type input "Order to Bind exe"
type textarea "x"
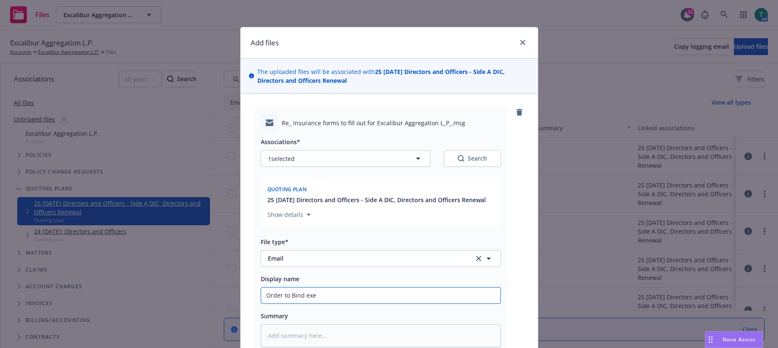
type input "Order to Bind ex"
type textarea "x"
type input "Order to Bind ext"
type textarea "x"
type input "Order to Bind exte"
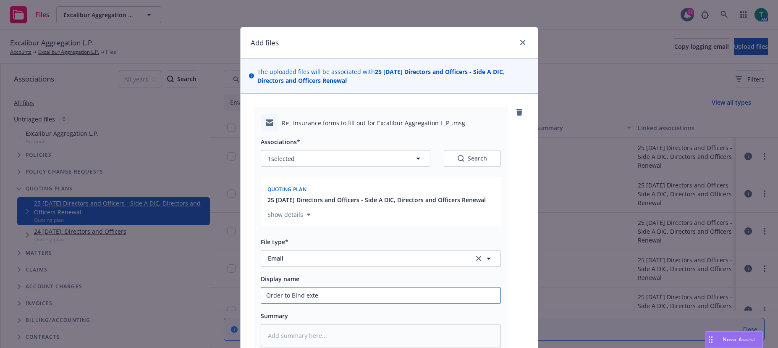
type textarea "x"
type input "Order to Bind exten"
type textarea "x"
type input "Order to Bind extens"
type textarea "x"
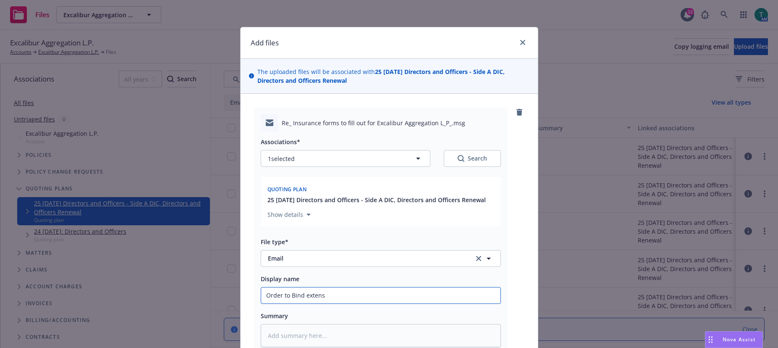
type input "Order to Bind extensi"
type textarea "x"
type input "Order to Bind extensio"
type textarea "x"
type input "Order to Bind extension"
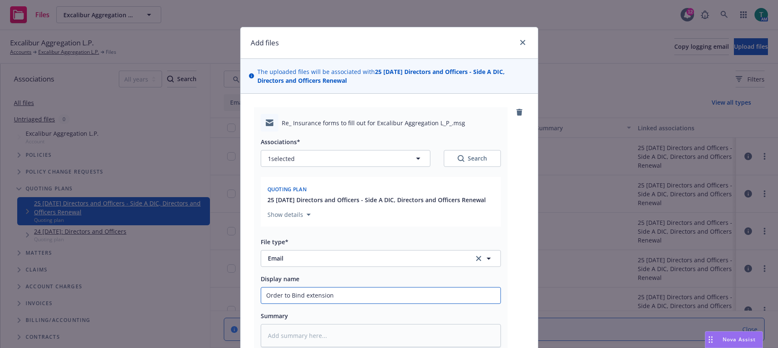
type textarea "x"
type input "Order to Bind extension"
type textarea "x"
type input "Order to Bind extension a"
type textarea "x"
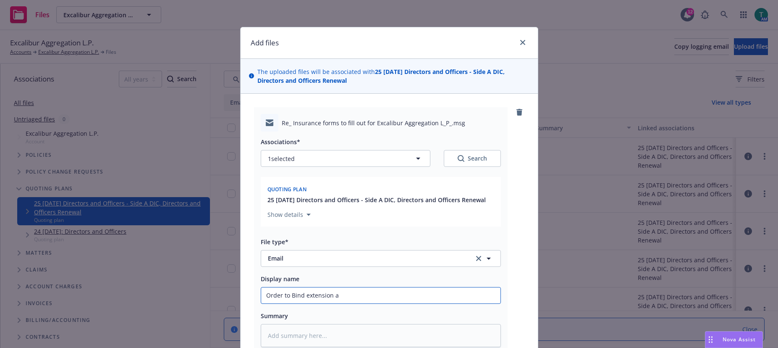
type input "Order to Bind extension an"
type textarea "x"
type input "Order to Bind extension and"
type textarea "x"
type input "Order to Bind extension an"
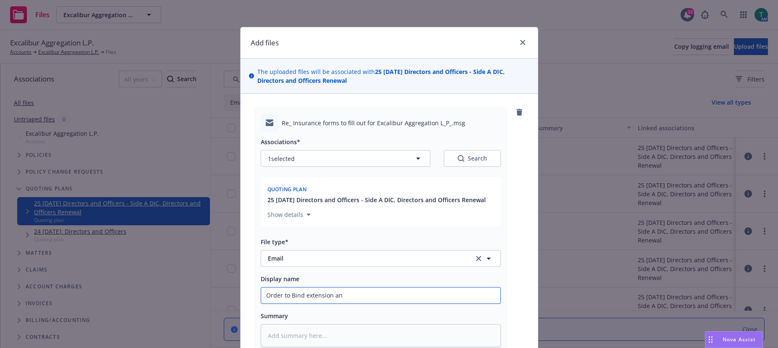
type textarea "x"
type input "Order to Bind extension a"
type textarea "x"
type input "Order to Bind extension"
type textarea "x"
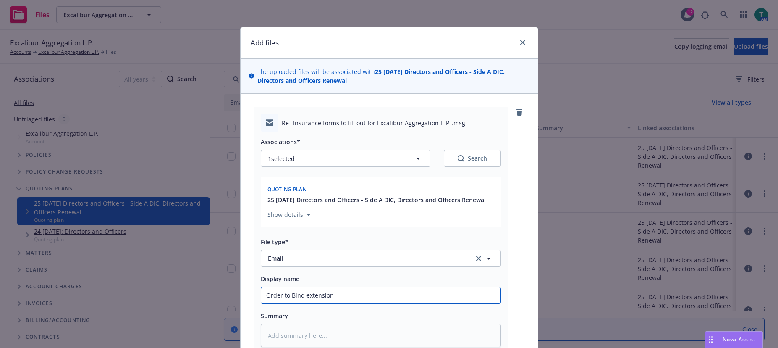
type input "Order to Bind extension *"
type textarea "x"
type input "Order to Bind extension"
type textarea "x"
type input "Order to Bind extension &"
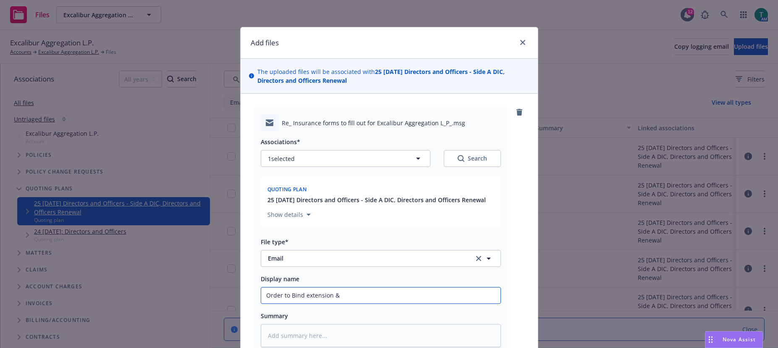
type textarea "x"
type input "Order to Bind extension &"
type textarea "x"
type input "Order to Bind extension & F"
type textarea "x"
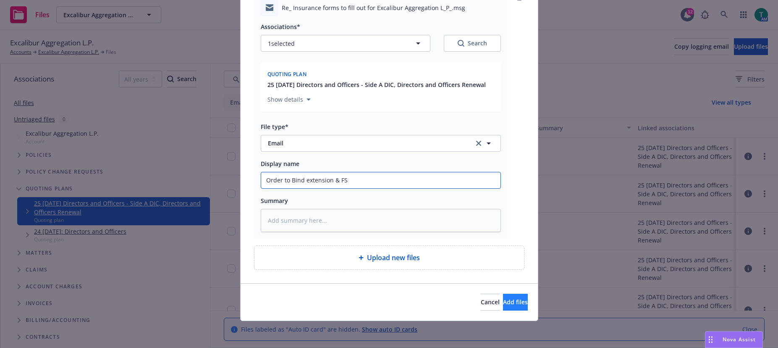
type input "Order to Bind extension & FS"
click at [503, 305] on span "Add files" at bounding box center [515, 302] width 25 height 8
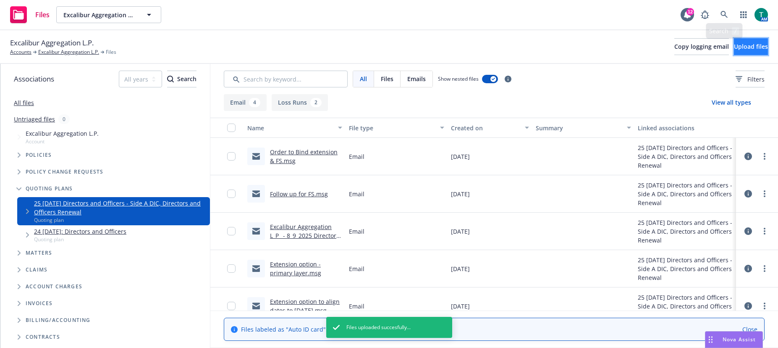
click at [734, 43] on span "Upload files" at bounding box center [751, 46] width 34 height 8
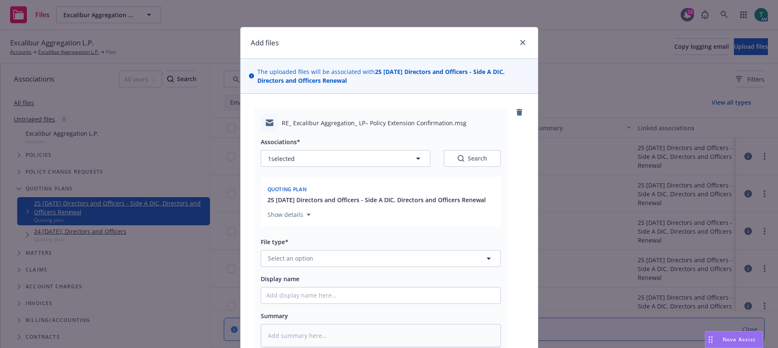
type textarea "x"
click at [276, 258] on span "Select an option" at bounding box center [290, 258] width 45 height 9
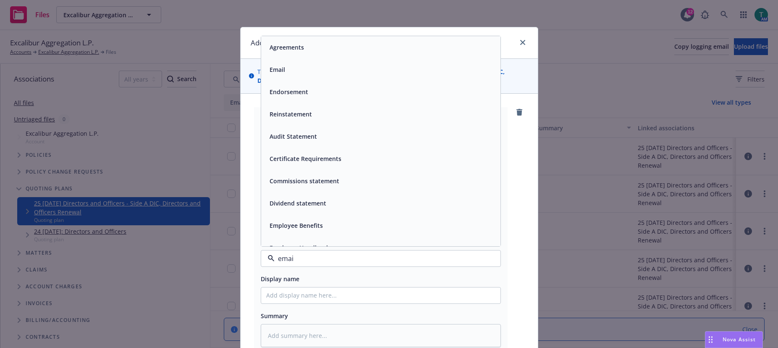
type input "email"
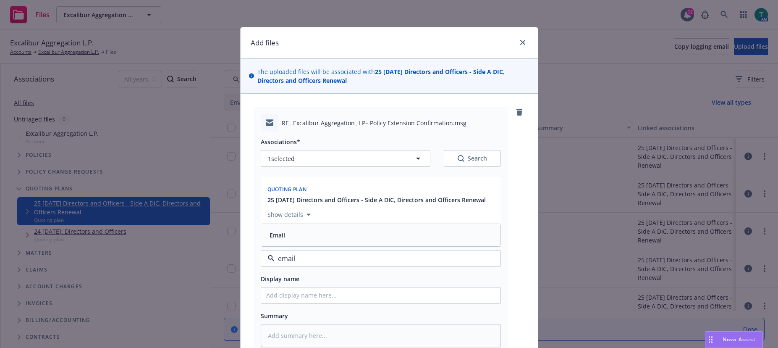
click at [297, 236] on div "Email" at bounding box center [380, 235] width 229 height 12
click at [272, 297] on input "Display name" at bounding box center [380, 295] width 239 height 16
type textarea "x"
type input "O"
type textarea "x"
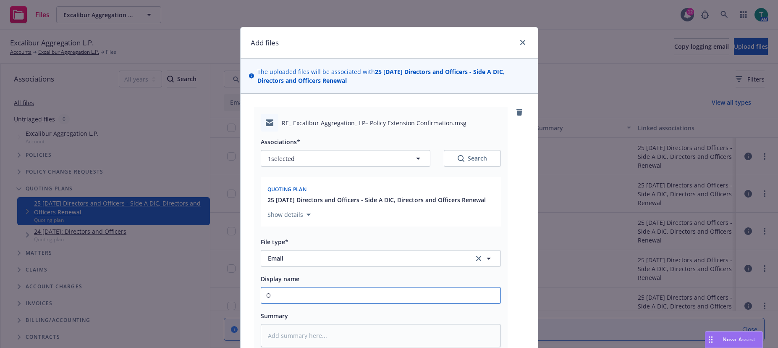
type input "Or"
type textarea "x"
type input "Ord"
type textarea "x"
type input "Ordr"
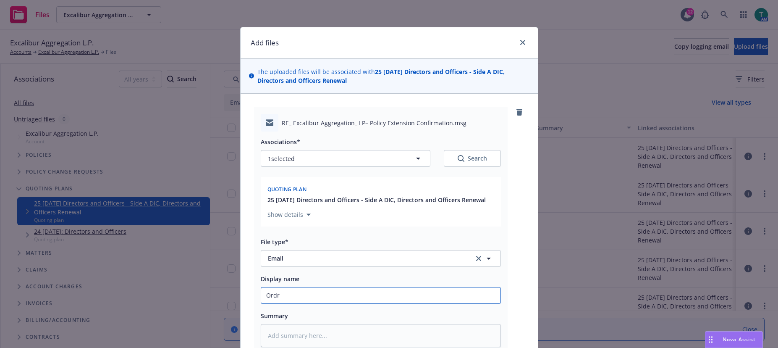
type textarea "x"
type input "Ord"
type textarea "x"
type input "Orde"
type textarea "x"
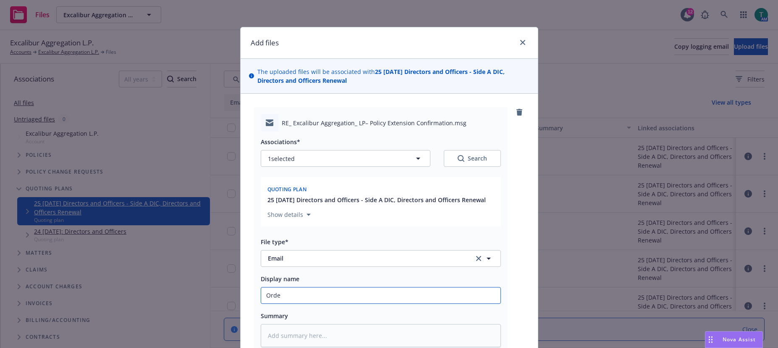
type input "Order"
type textarea "x"
type input "Order"
type textarea "x"
type input "Order t"
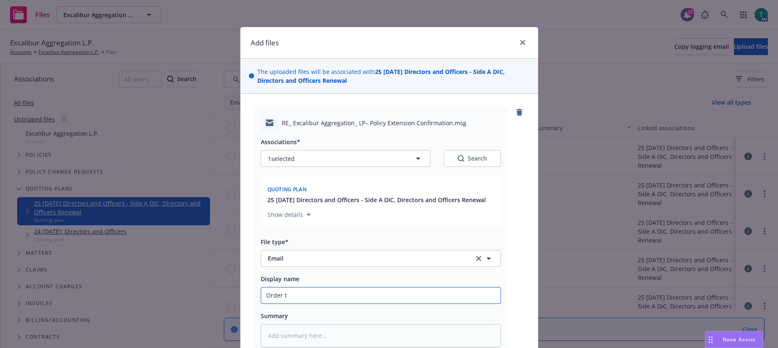
type textarea "x"
type input "Order to"
type textarea "x"
type input "Order to Bind extension & FS"
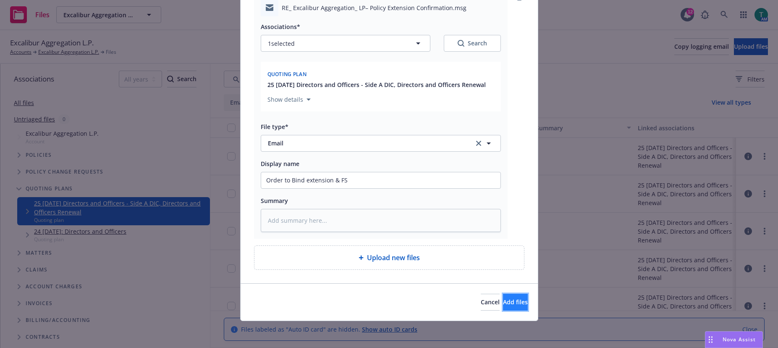
click at [510, 302] on span "Add files" at bounding box center [515, 302] width 25 height 8
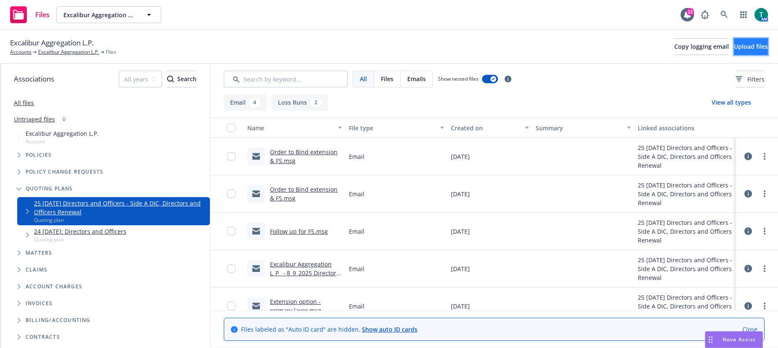
click at [734, 46] on span "Upload files" at bounding box center [751, 46] width 34 height 8
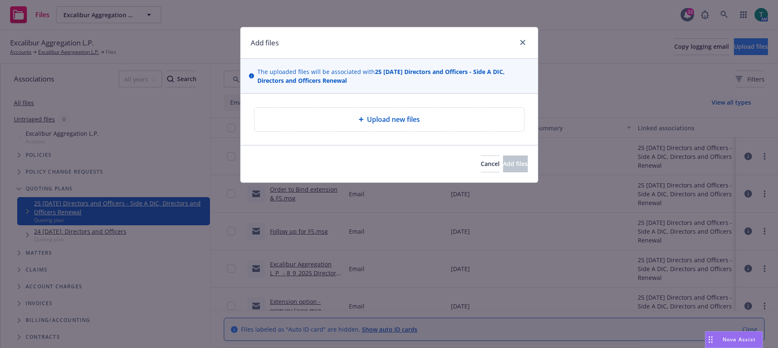
type textarea "x"
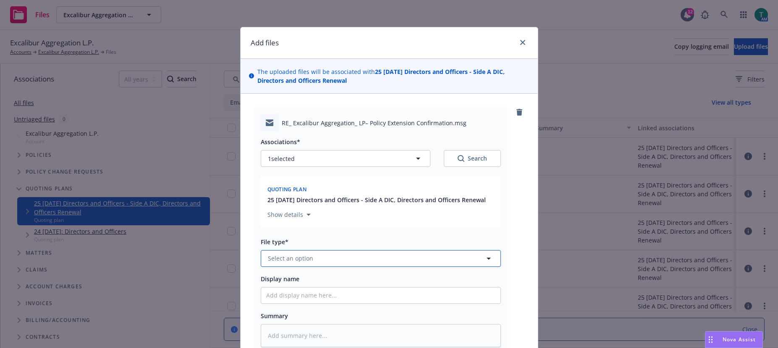
click at [297, 260] on span "Select an option" at bounding box center [290, 258] width 45 height 9
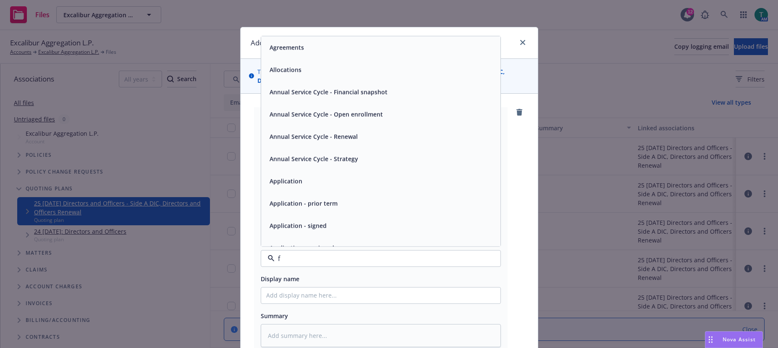
type input "fp"
type textarea "x"
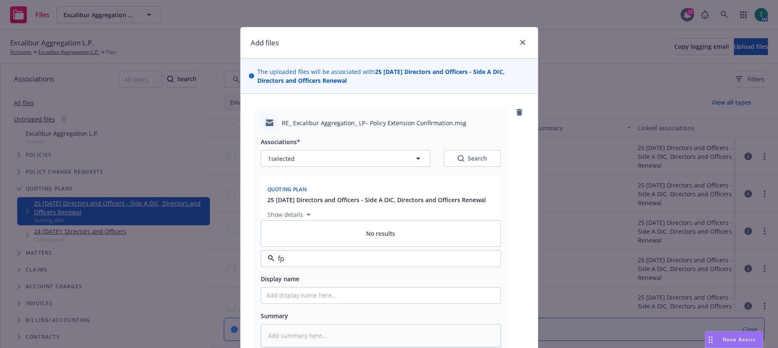
type input "f"
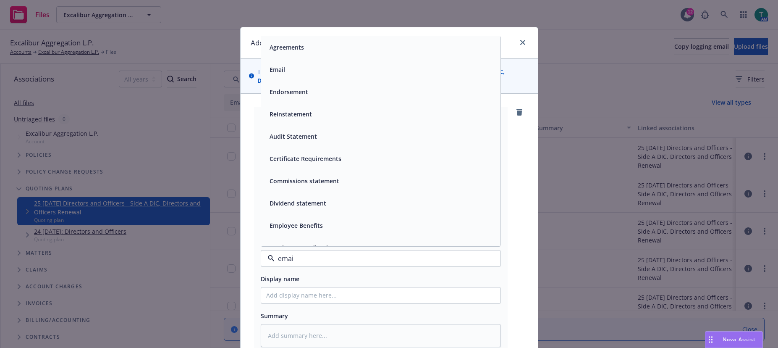
type input "email"
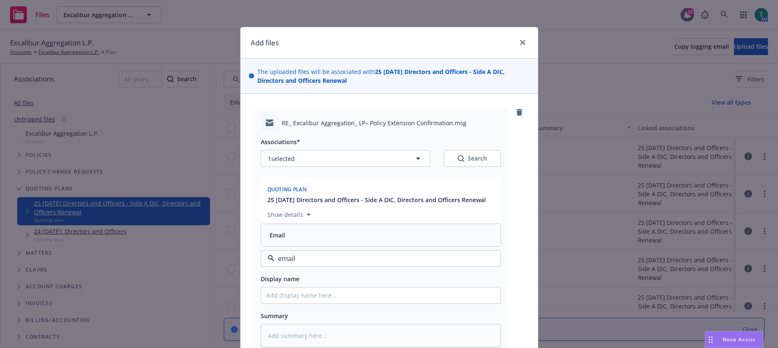
click at [286, 234] on div "Email" at bounding box center [380, 235] width 229 height 12
click at [283, 296] on input "Display name" at bounding box center [380, 295] width 239 height 16
type textarea "x"
type input "f"
type textarea "x"
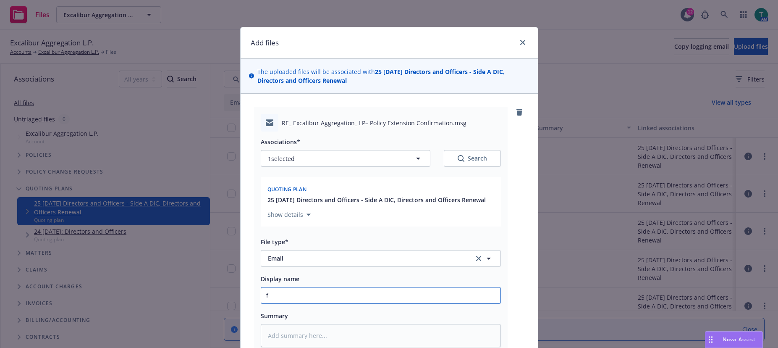
type input "fo"
type textarea "x"
type input "fol"
type textarea "x"
type input "foll"
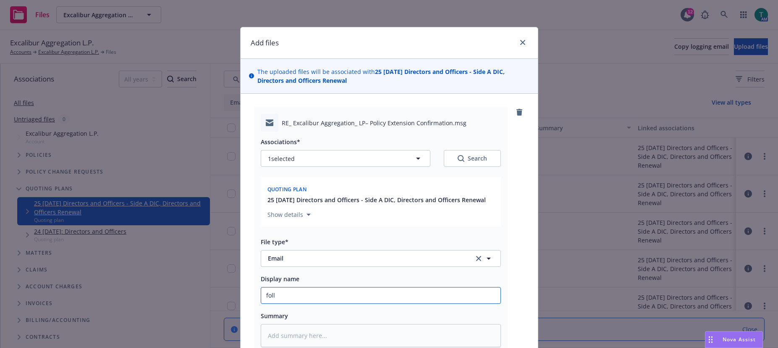
type textarea "x"
type input "follo"
type textarea "x"
type input "follow"
type textarea "x"
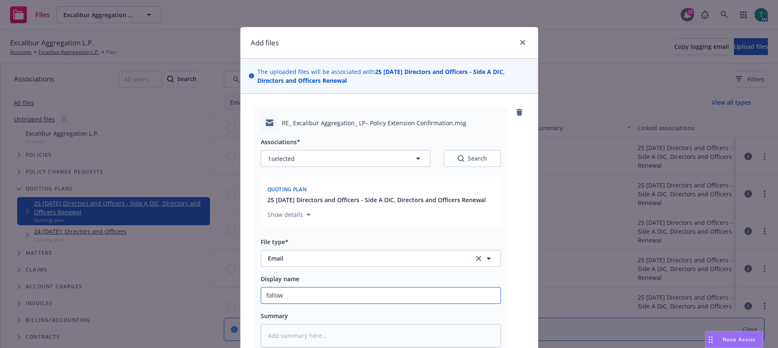
type input "follow"
type textarea "x"
type input "follow u"
type textarea "x"
type input "follow up"
